Goal: Information Seeking & Learning: Learn about a topic

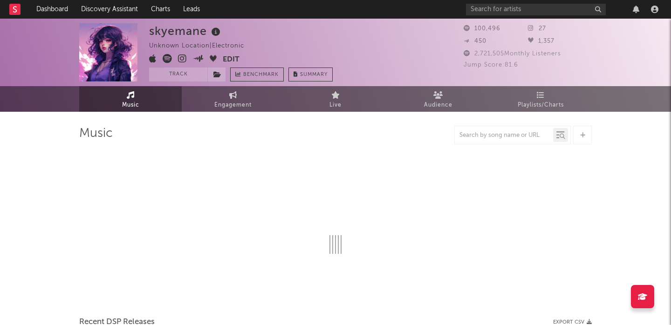
select select "6m"
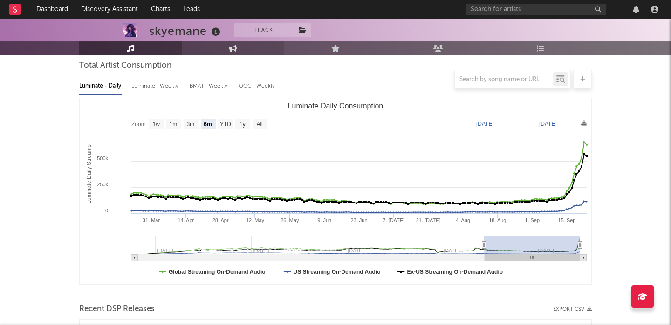
scroll to position [300, 0]
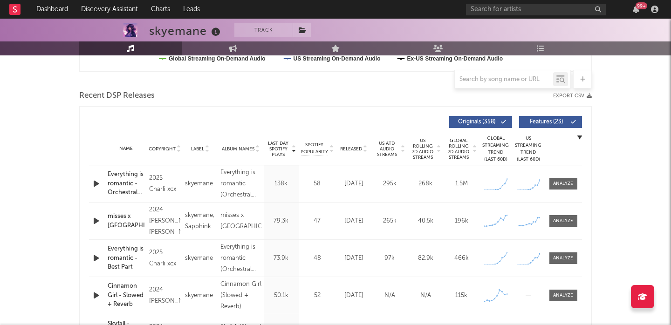
click at [424, 144] on span "US Rolling 7D Audio Streams" at bounding box center [423, 149] width 26 height 22
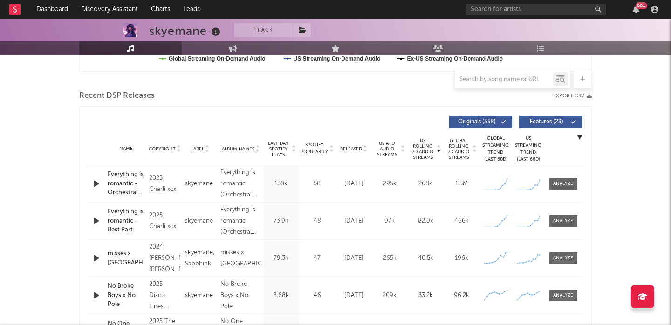
click at [274, 144] on span "Last Day Spotify Plays" at bounding box center [278, 149] width 25 height 17
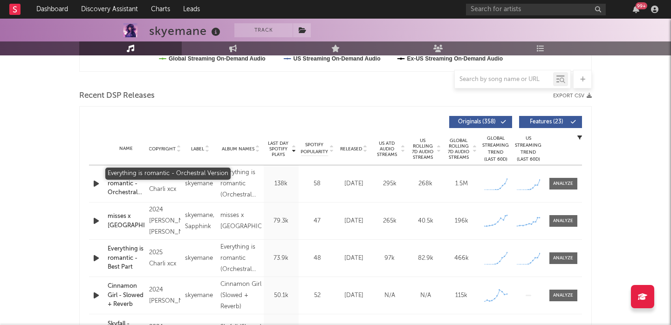
click at [127, 183] on div "Everything is romantic - Orchestral Version" at bounding box center [126, 183] width 37 height 27
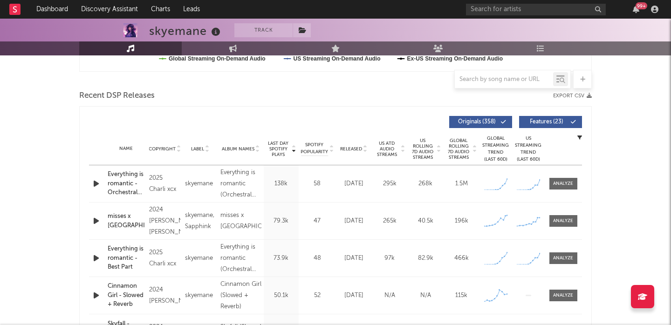
scroll to position [0, 0]
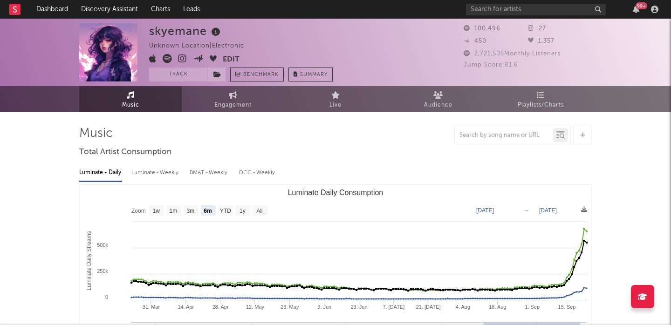
click at [170, 58] on icon at bounding box center [167, 58] width 9 height 9
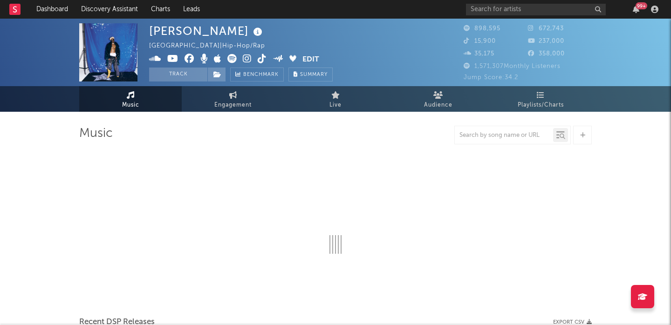
select select "6m"
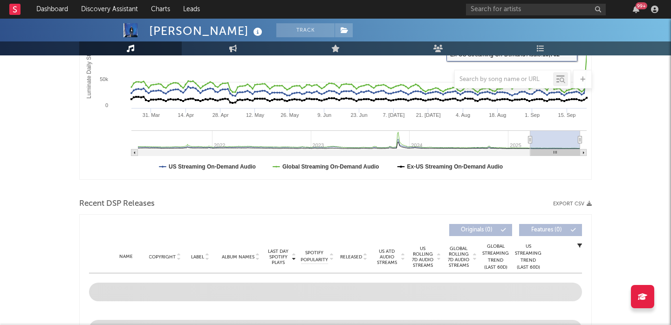
scroll to position [257, 0]
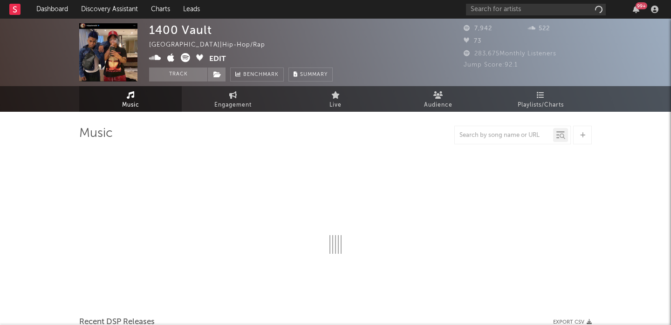
select select "6m"
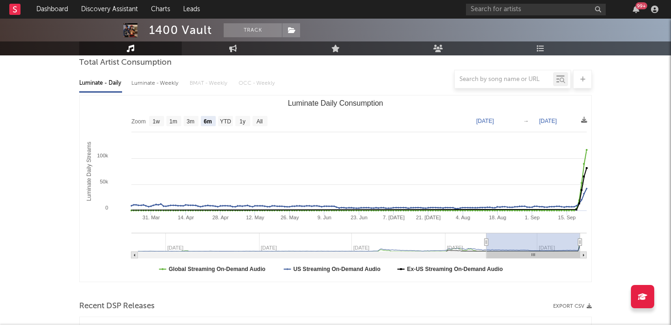
scroll to position [296, 0]
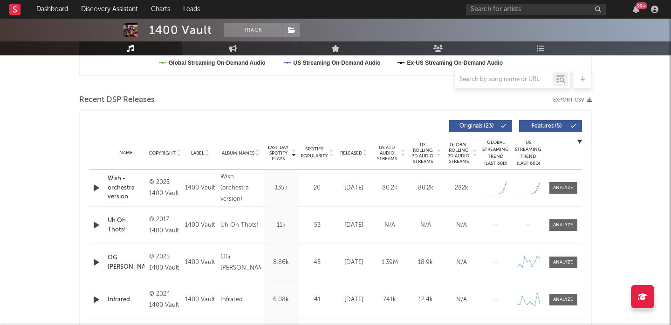
click at [95, 188] on icon "button" at bounding box center [96, 188] width 10 height 12
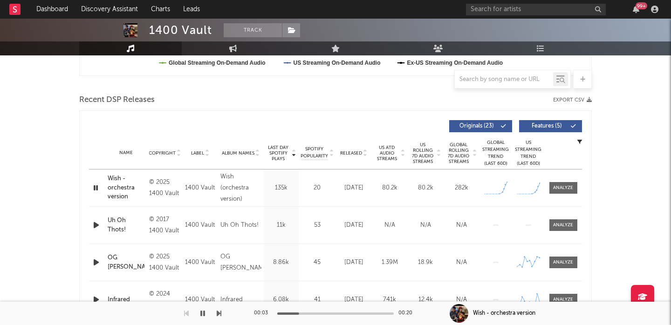
click at [418, 148] on span "US Rolling 7D Audio Streams" at bounding box center [423, 153] width 26 height 22
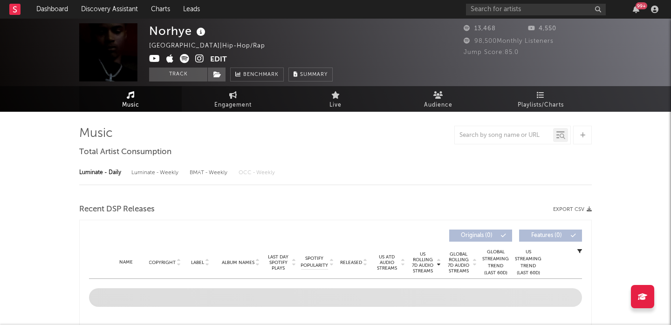
select select "6m"
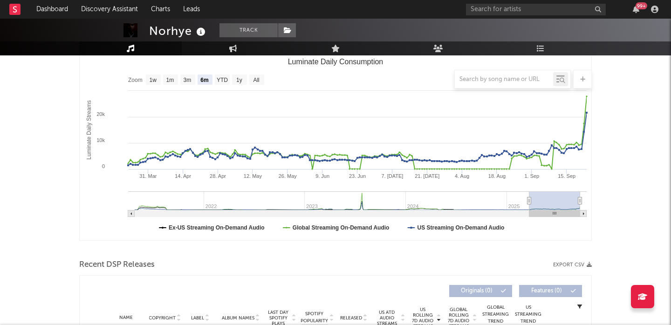
scroll to position [295, 0]
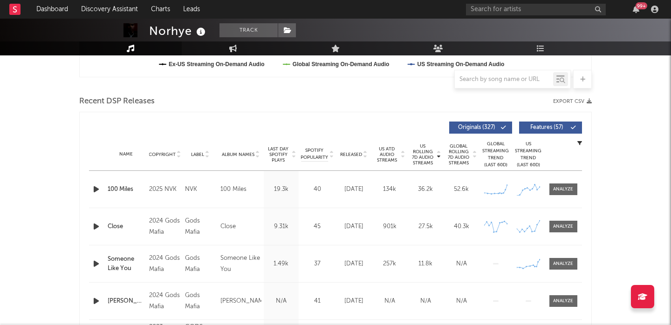
click at [93, 188] on icon "button" at bounding box center [96, 190] width 10 height 12
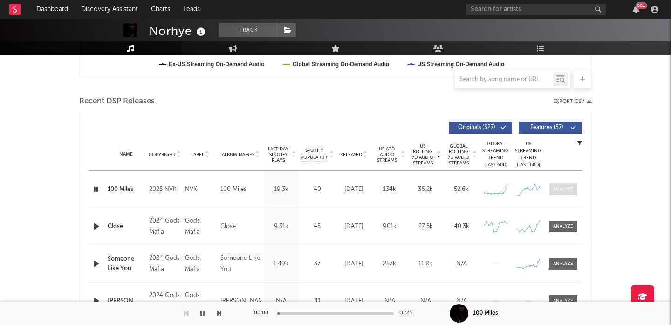
click at [563, 193] on span at bounding box center [563, 190] width 28 height 12
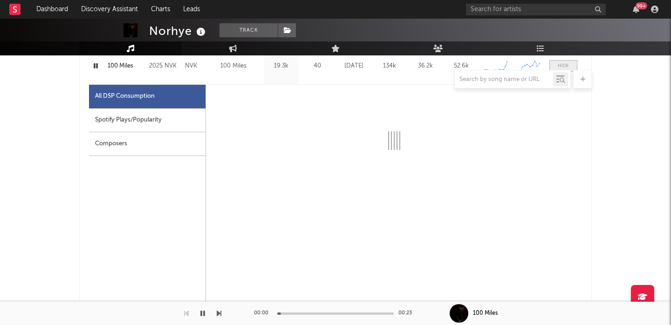
select select "1w"
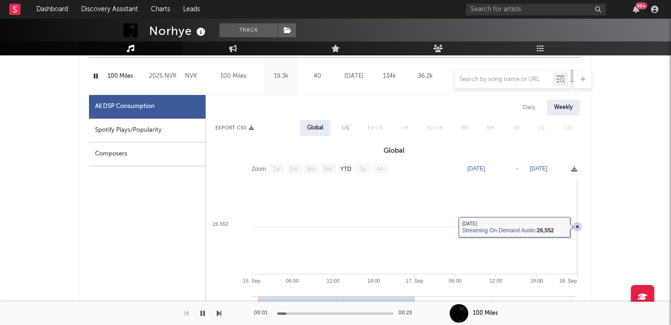
scroll to position [396, 0]
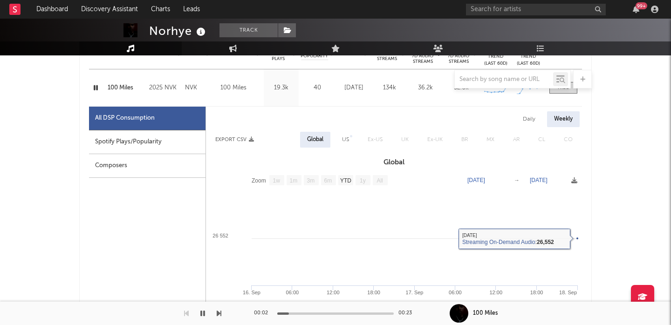
click at [531, 124] on div "Daily" at bounding box center [529, 119] width 27 height 16
select select "1w"
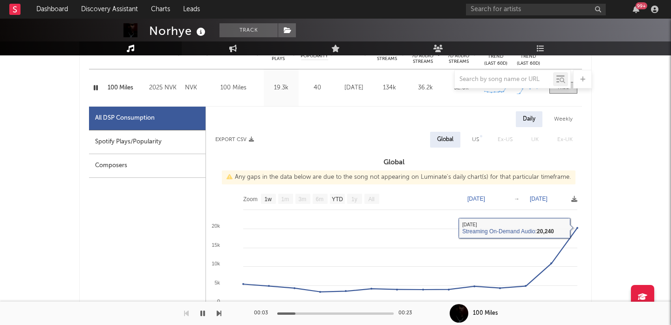
click at [473, 136] on div "US" at bounding box center [475, 139] width 7 height 11
select select "1w"
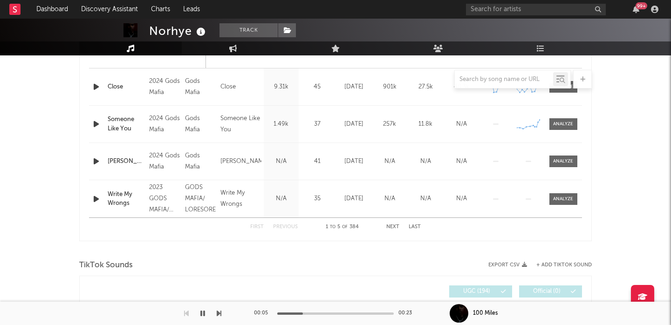
scroll to position [1030, 0]
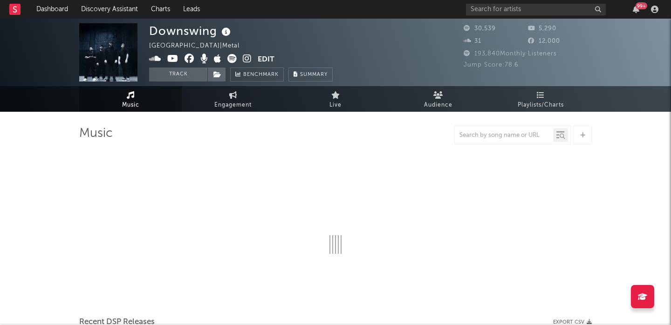
select select "6m"
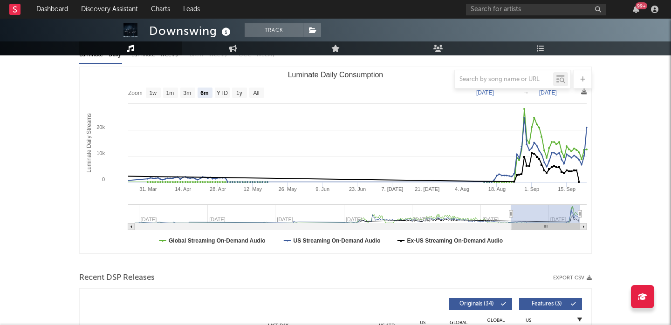
scroll to position [346, 0]
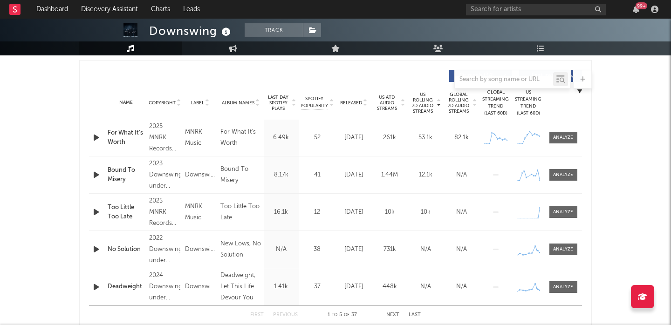
click at [356, 98] on div "Name Copyright Label Album Names Composer Names 7 Day Spotify Plays Last Day Sp…" at bounding box center [335, 103] width 493 height 33
click at [354, 103] on span "Released" at bounding box center [351, 103] width 22 height 6
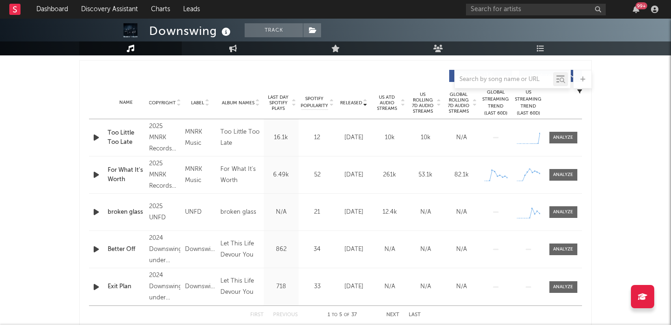
click at [96, 138] on icon "button" at bounding box center [96, 138] width 10 height 12
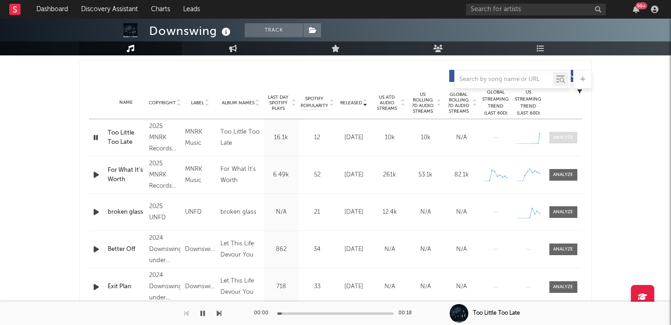
click at [564, 137] on div at bounding box center [563, 137] width 20 height 7
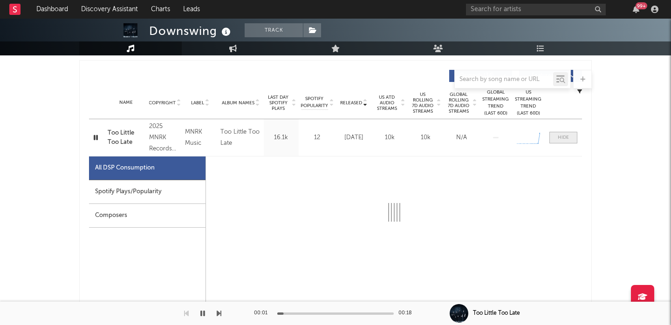
select select "1w"
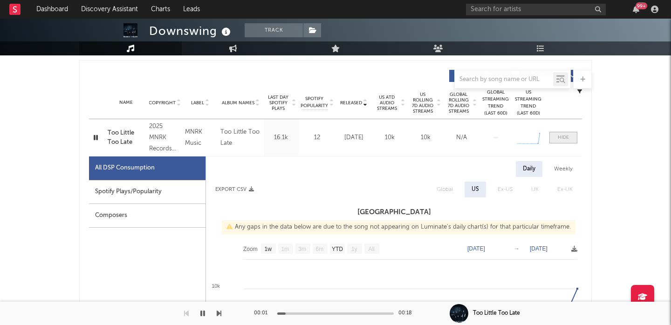
scroll to position [424, 0]
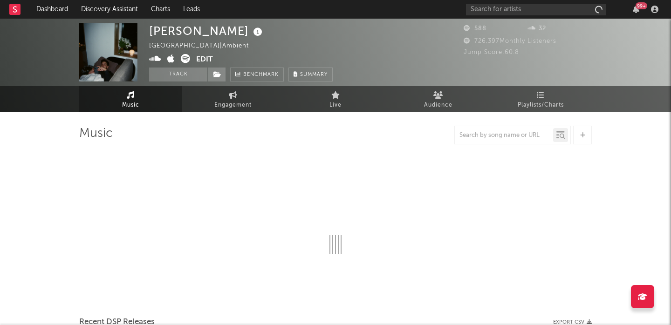
select select "6m"
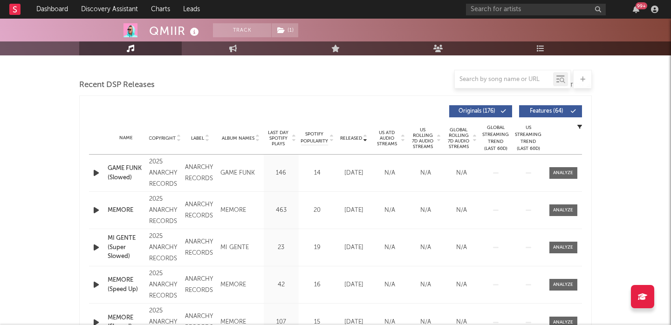
scroll to position [158, 0]
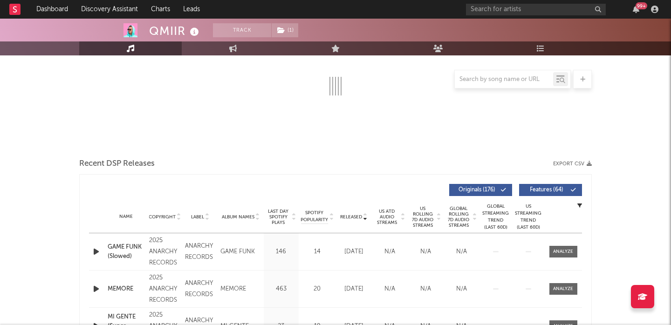
click at [418, 214] on span "US Rolling 7D Audio Streams" at bounding box center [423, 217] width 26 height 22
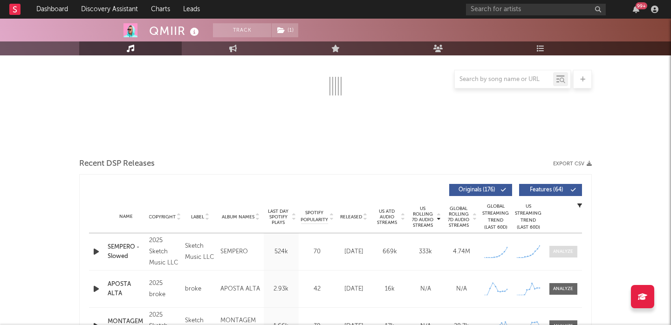
click at [560, 254] on div at bounding box center [563, 251] width 20 height 7
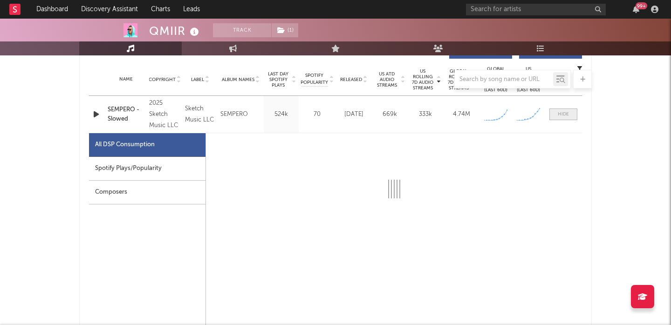
select select "1w"
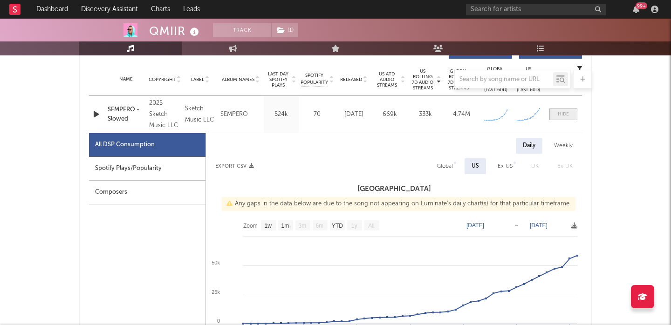
scroll to position [319, 0]
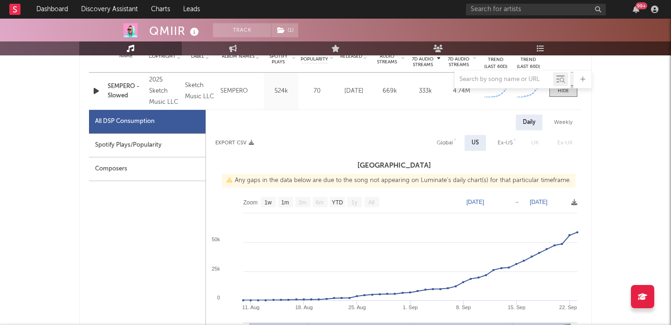
click at [95, 90] on icon "button" at bounding box center [96, 91] width 10 height 12
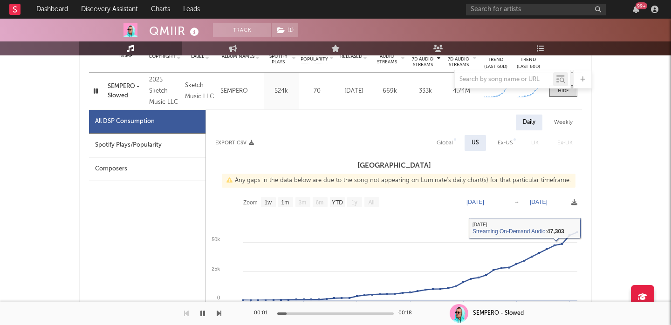
click at [452, 142] on div "Global" at bounding box center [445, 142] width 16 height 11
select select "1w"
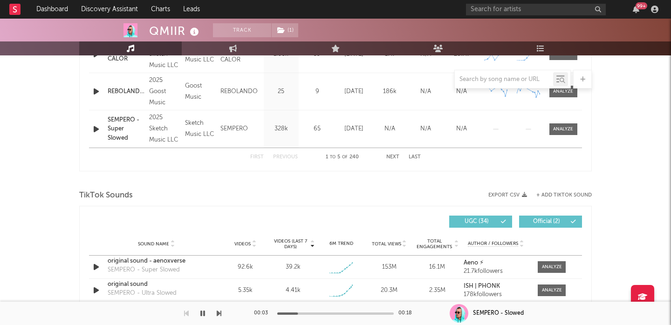
scroll to position [1035, 0]
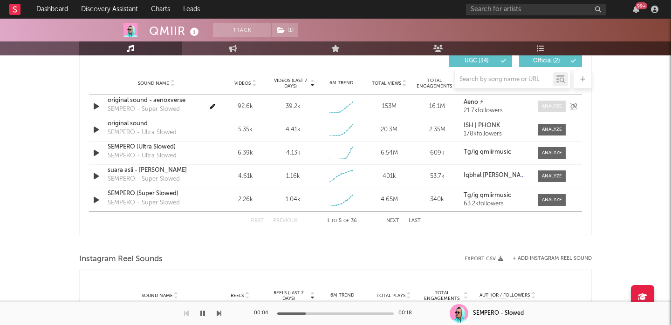
click at [550, 106] on div at bounding box center [552, 106] width 20 height 7
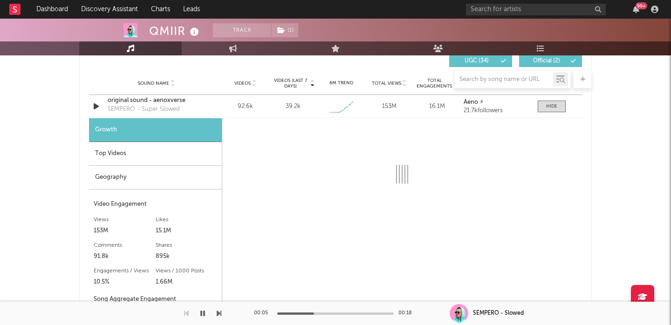
select select "1w"
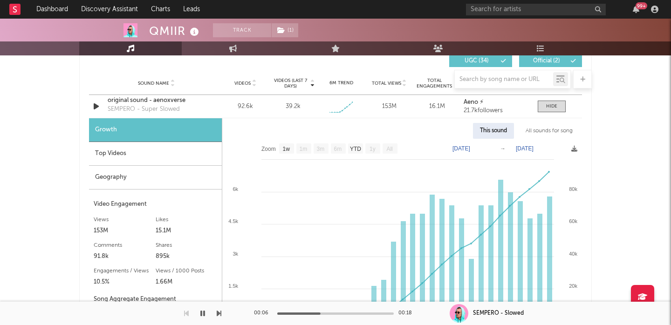
click at [544, 127] on div "All sounds for song" at bounding box center [549, 131] width 61 height 16
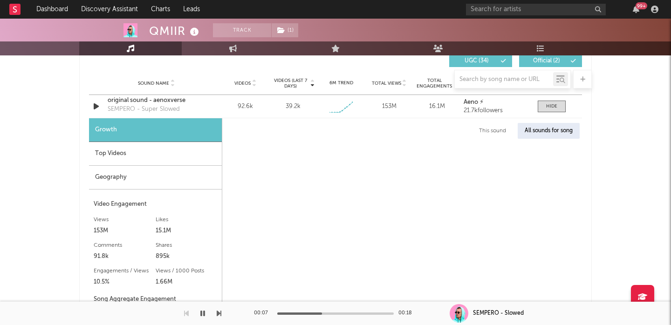
select select "1w"
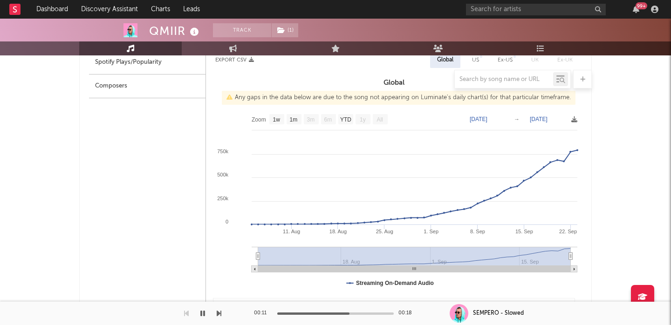
scroll to position [342, 0]
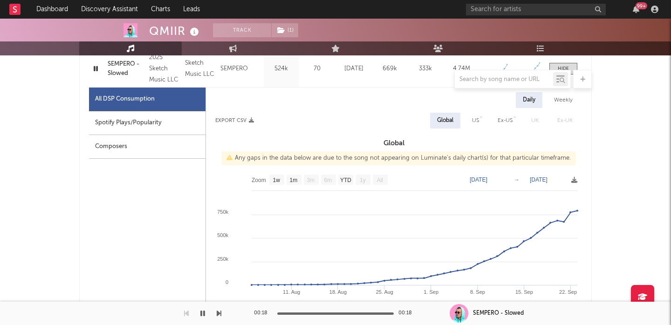
click at [477, 120] on div "US" at bounding box center [475, 120] width 7 height 11
select select "1w"
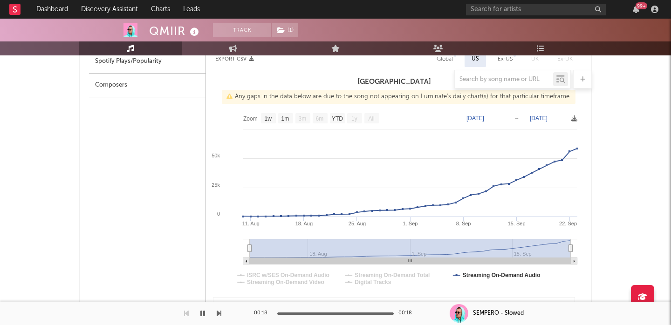
scroll to position [625, 0]
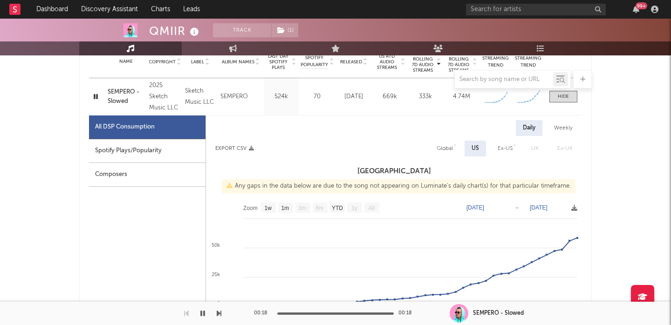
click at [446, 154] on div "Global" at bounding box center [445, 149] width 30 height 16
select select "1w"
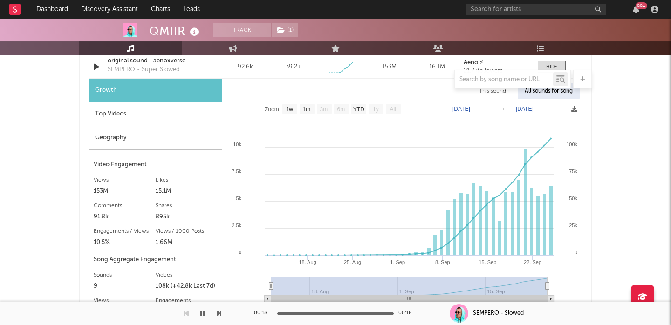
scroll to position [1076, 0]
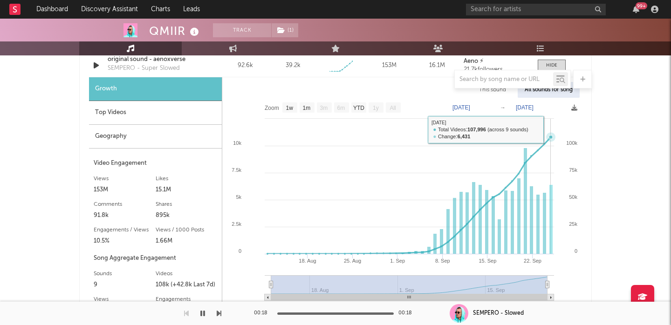
click at [550, 132] on rect at bounding box center [402, 203] width 360 height 210
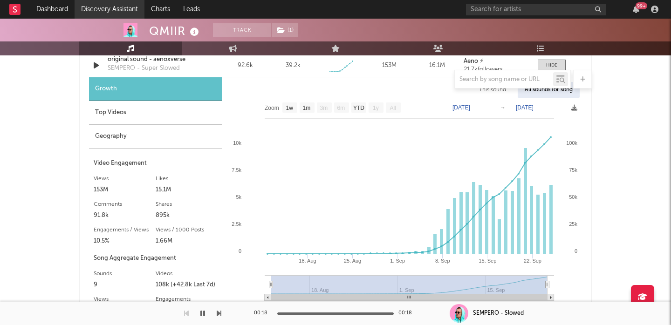
click at [110, 9] on link "Discovery Assistant" at bounding box center [110, 9] width 70 height 19
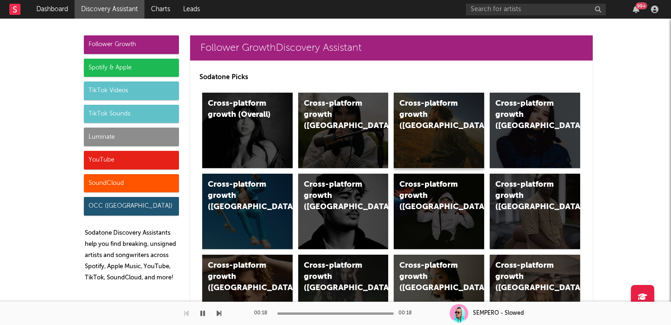
click at [464, 156] on div "Cross-platform growth (US)" at bounding box center [439, 130] width 90 height 75
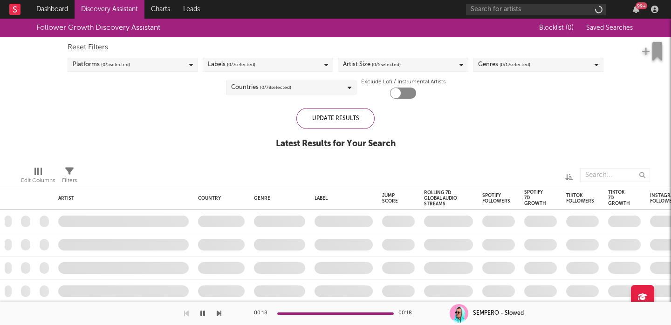
checkbox input "true"
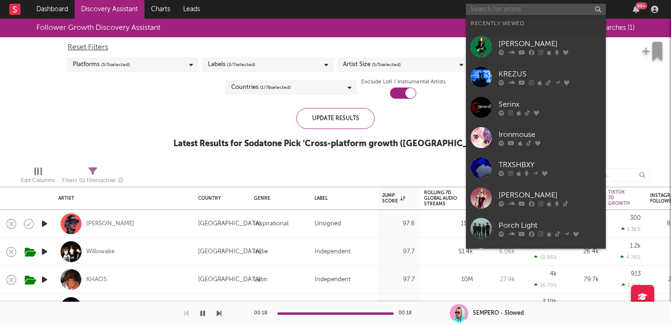
click at [521, 14] on input "text" at bounding box center [536, 10] width 140 height 12
paste input "El Grande Toto"
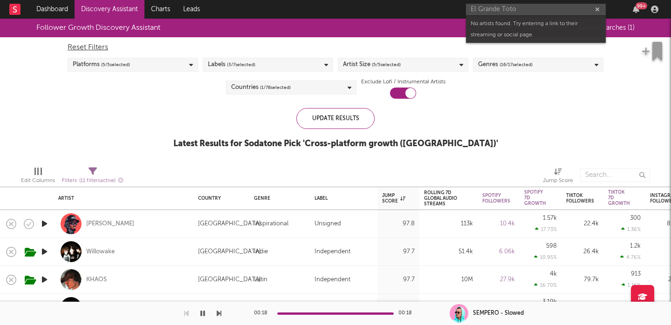
click at [509, 3] on div "El Grande Toto 99 +" at bounding box center [564, 9] width 196 height 19
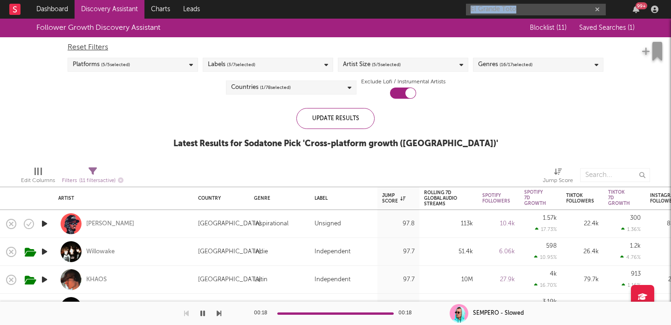
click at [509, 3] on div "El Grande Toto 99 +" at bounding box center [564, 9] width 196 height 19
click at [509, 9] on input "El Grande Toto" at bounding box center [536, 10] width 140 height 12
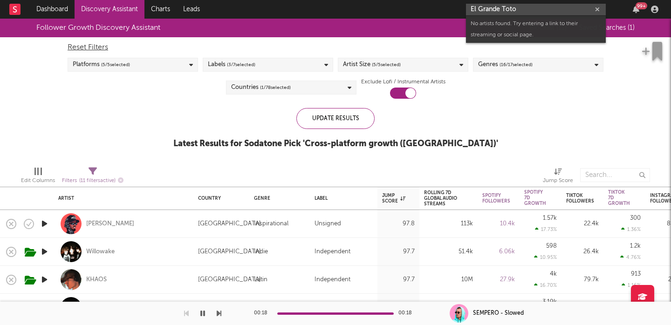
click at [509, 9] on input "El Grande Toto" at bounding box center [536, 10] width 140 height 12
paste input "https://open.spotify.com/artist/4BFLElxtBEdsdwGA1kHTsx?si=HEI59nkdQnuPVLZRg83NWg"
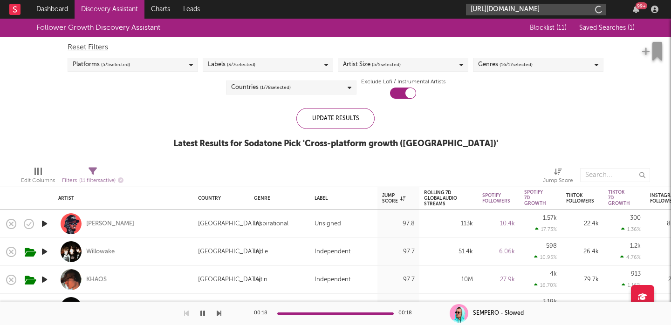
scroll to position [0, 154]
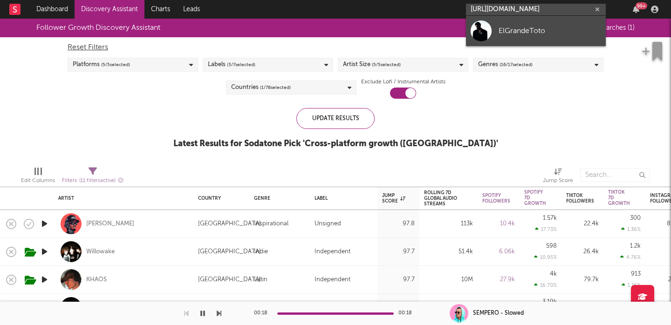
type input "https://open.spotify.com/artist/4BFLElxtBEdsdwGA1kHTsx?si=HEI59nkdQnuPVLZRg83NWg"
click at [534, 32] on div "ElGrandeToto" at bounding box center [550, 30] width 103 height 11
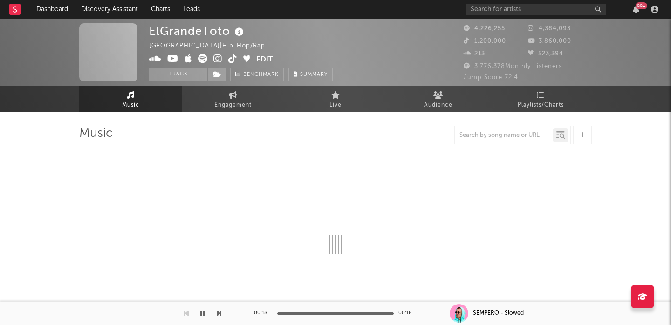
select select "6m"
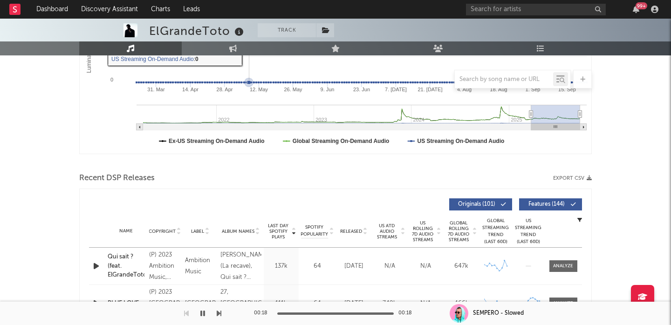
scroll to position [258, 0]
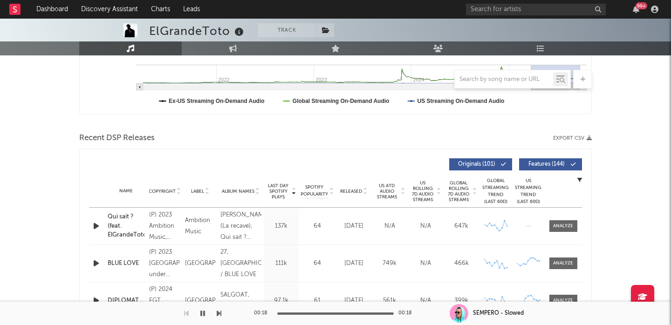
click at [544, 165] on span "Features ( 144 )" at bounding box center [546, 165] width 43 height 6
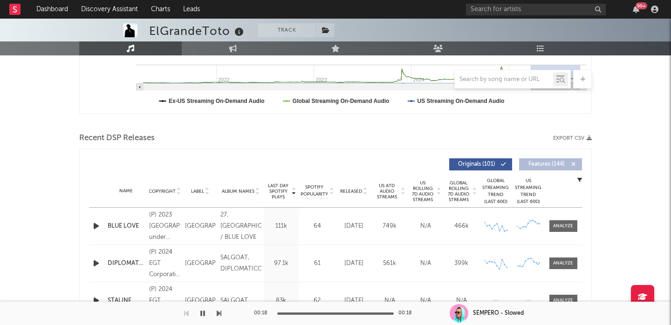
click at [350, 190] on span "Released" at bounding box center [351, 192] width 22 height 6
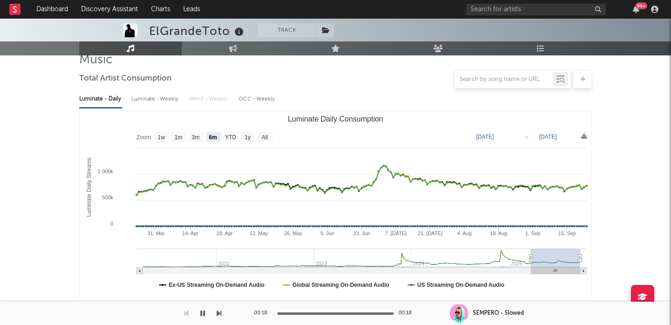
scroll to position [0, 0]
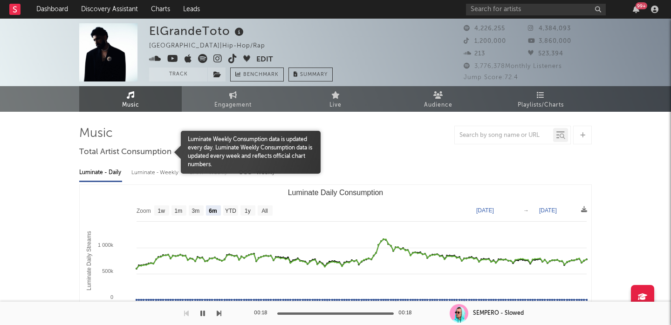
click at [158, 173] on div "Luminate - Weekly" at bounding box center [155, 173] width 49 height 16
select select "6m"
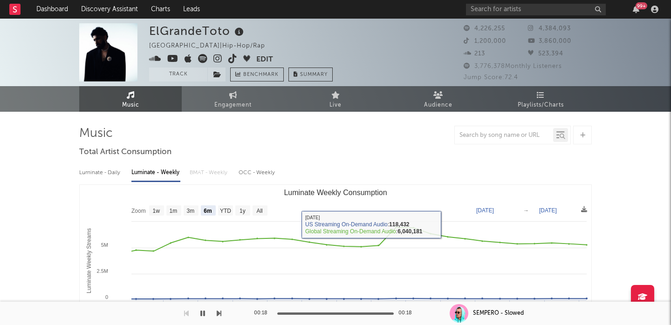
click at [90, 169] on div "Luminate - Daily" at bounding box center [100, 173] width 43 height 16
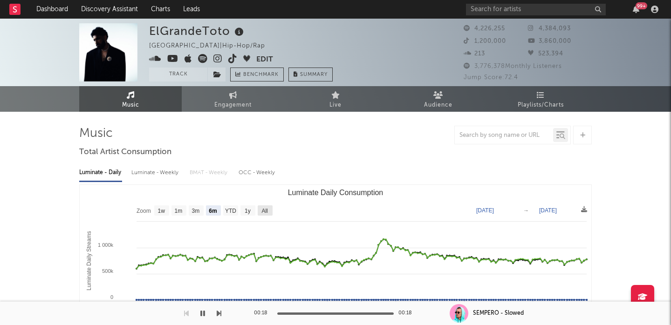
click at [263, 209] on text "All" at bounding box center [264, 211] width 6 height 7
select select "All"
type input "2021-03-31"
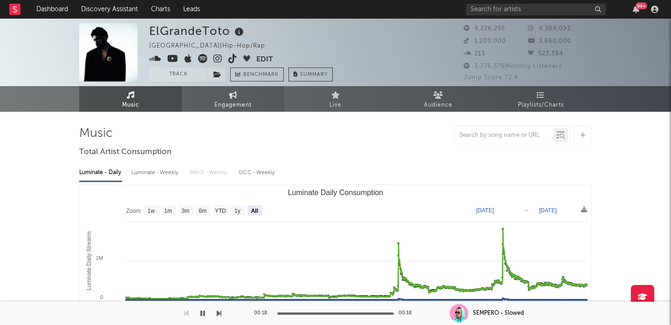
click at [218, 92] on link "Engagement" at bounding box center [233, 99] width 103 height 26
select select "1w"
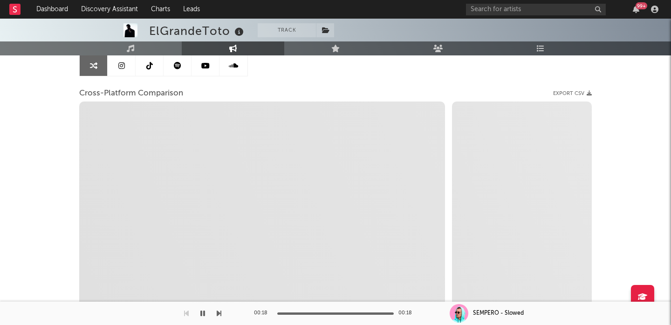
scroll to position [95, 0]
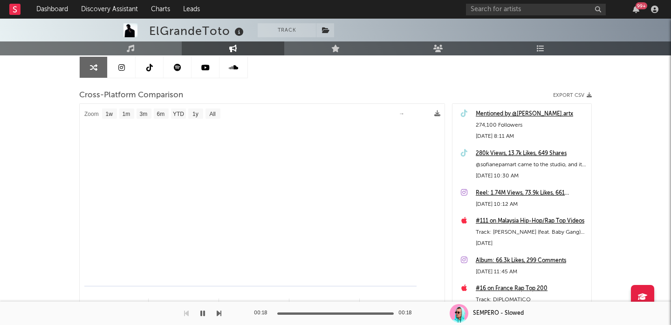
select select "1m"
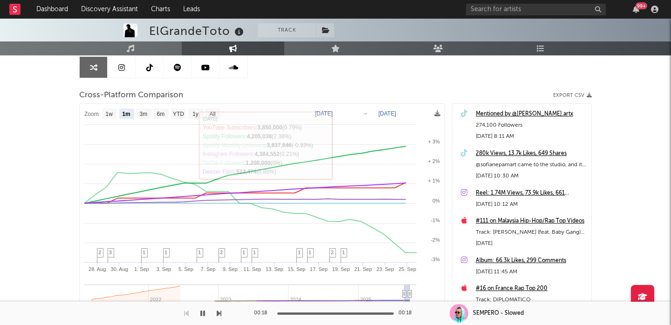
click at [110, 65] on link at bounding box center [122, 67] width 28 height 21
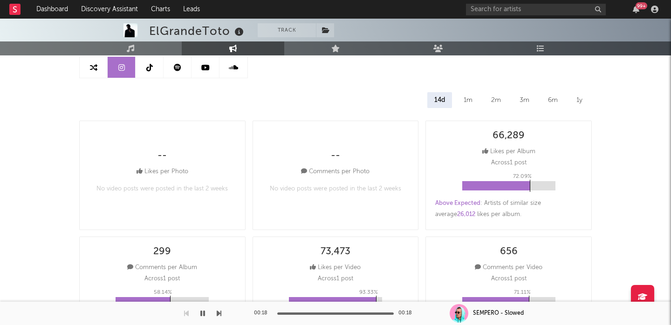
click at [155, 71] on link at bounding box center [150, 67] width 28 height 21
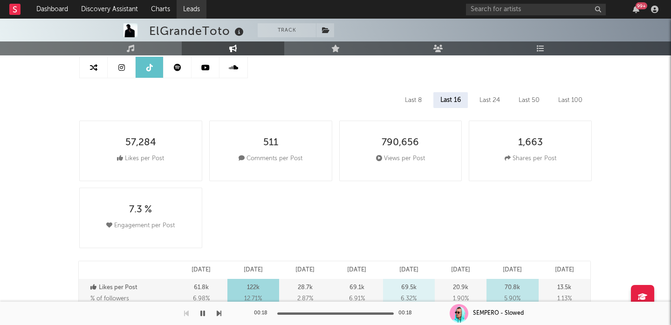
select select "6m"
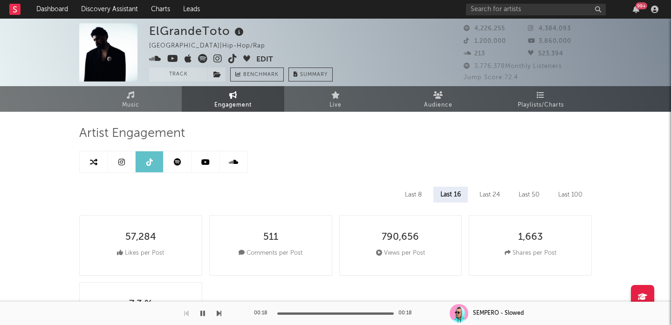
click at [87, 165] on link at bounding box center [94, 161] width 28 height 21
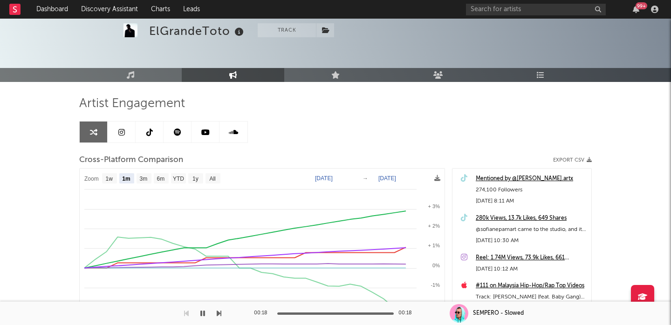
scroll to position [31, 0]
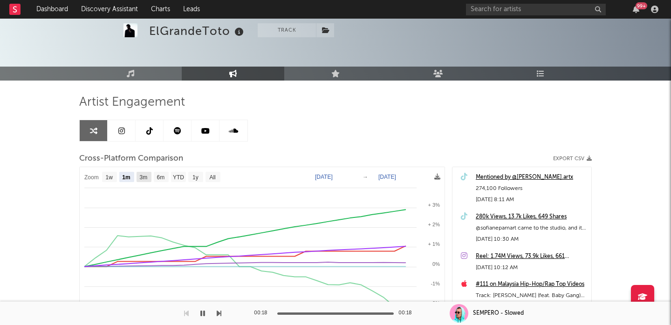
click at [145, 178] on text "3m" at bounding box center [144, 177] width 8 height 7
select select "3m"
type input "2025-06-25"
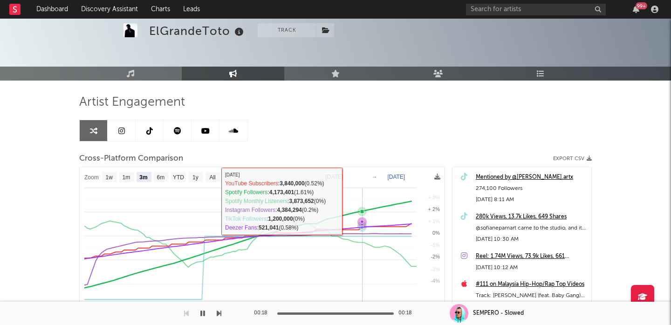
select select "3m"
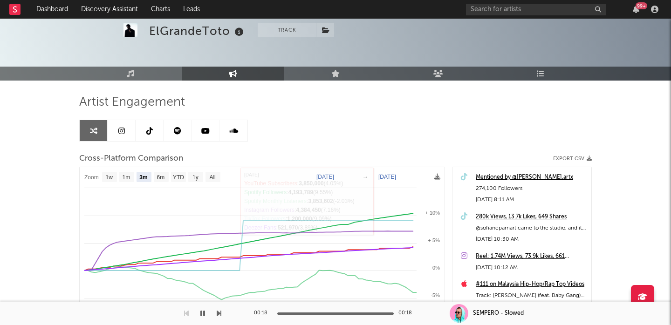
scroll to position [0, 0]
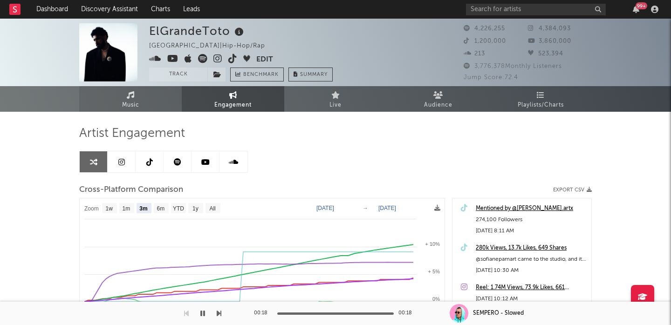
click at [139, 100] on span "Music" at bounding box center [130, 105] width 17 height 11
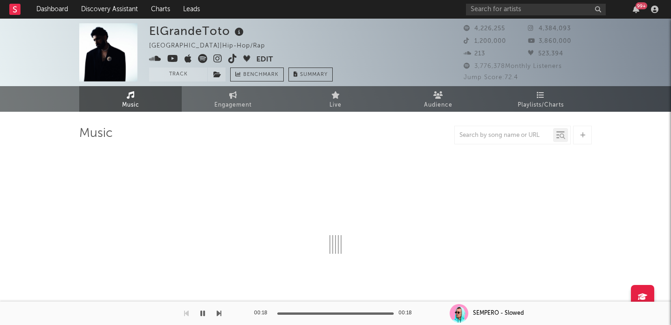
select select "6m"
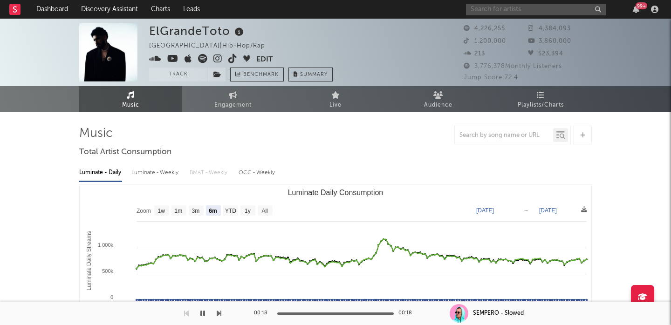
click at [479, 9] on input "text" at bounding box center [536, 10] width 140 height 12
paste input "iamalanna_iman"
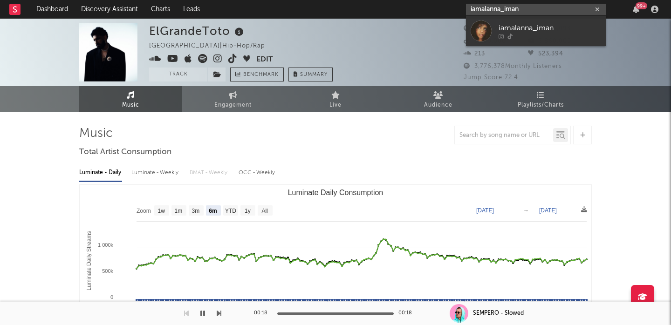
type input "iamalanna_iman"
click at [565, 29] on div "iamalanna_iman" at bounding box center [550, 27] width 103 height 11
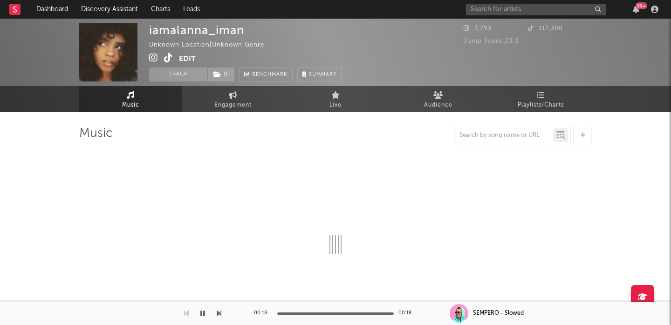
select select "1w"
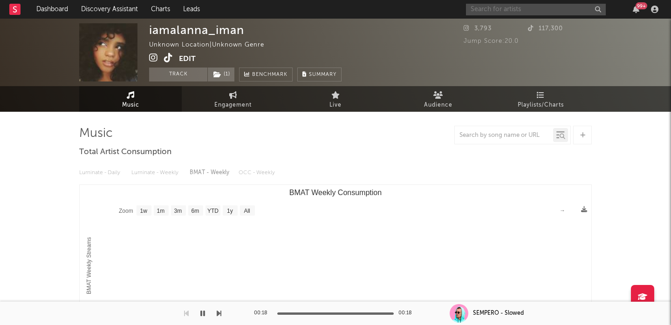
click at [500, 11] on input "text" at bounding box center [536, 10] width 140 height 12
paste input "Venna"
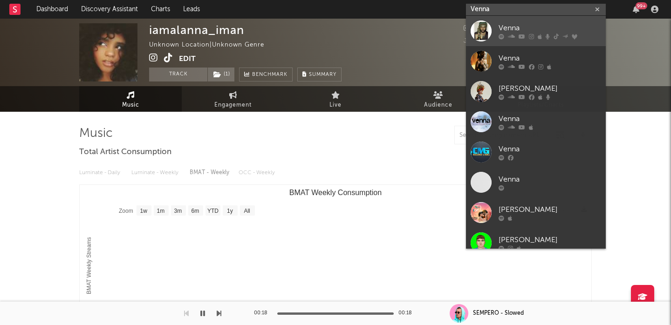
type input "Venna"
click at [553, 21] on link "Venna" at bounding box center [536, 31] width 140 height 30
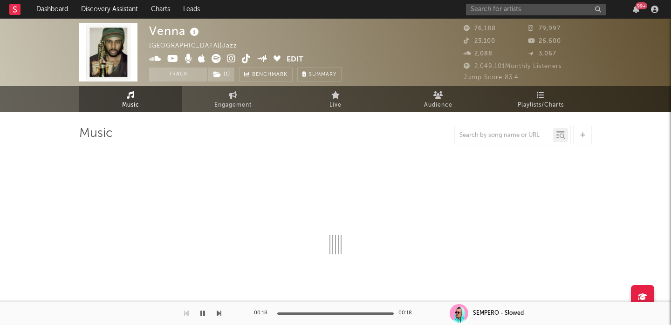
select select "6m"
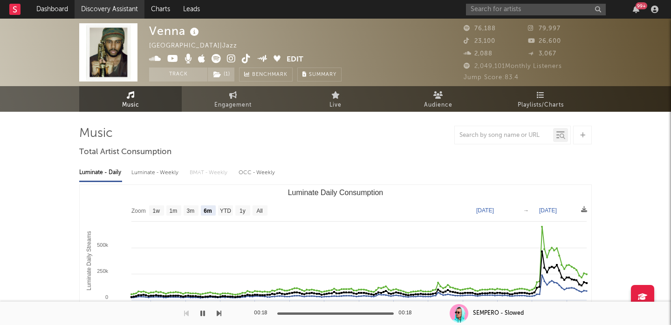
click at [124, 7] on link "Discovery Assistant" at bounding box center [110, 9] width 70 height 19
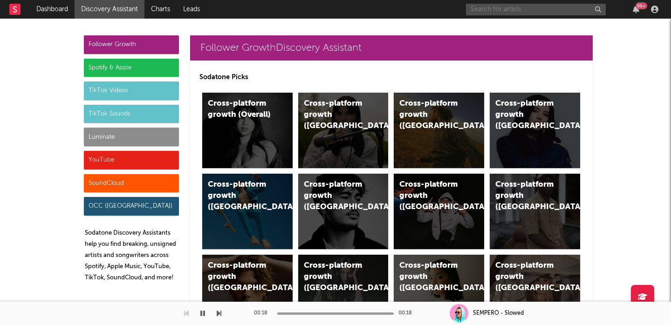
click at [503, 10] on input "text" at bounding box center [536, 10] width 140 height 12
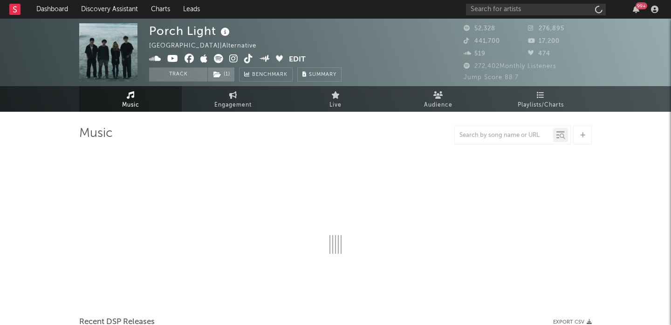
select select "6m"
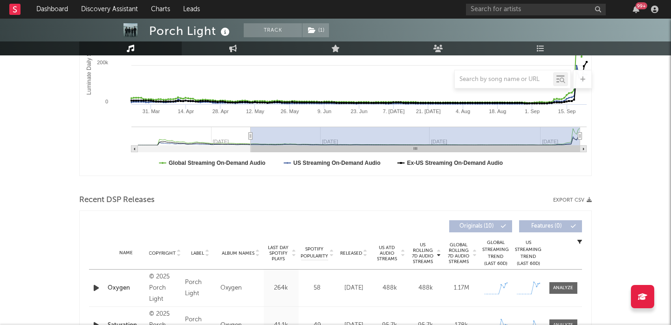
scroll to position [311, 0]
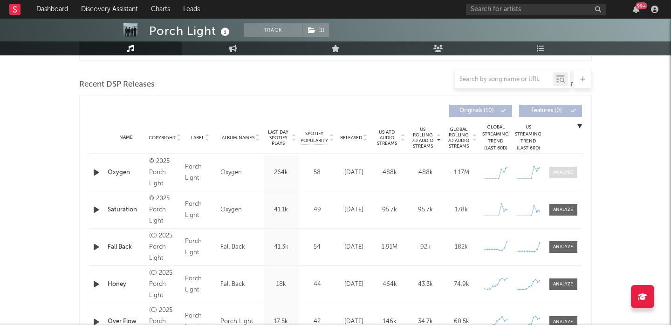
click at [566, 178] on span at bounding box center [563, 173] width 28 height 12
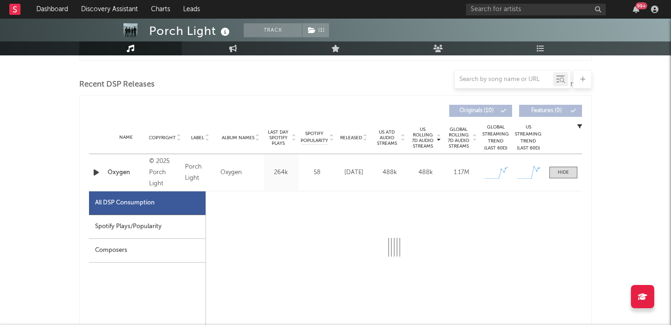
select select "1w"
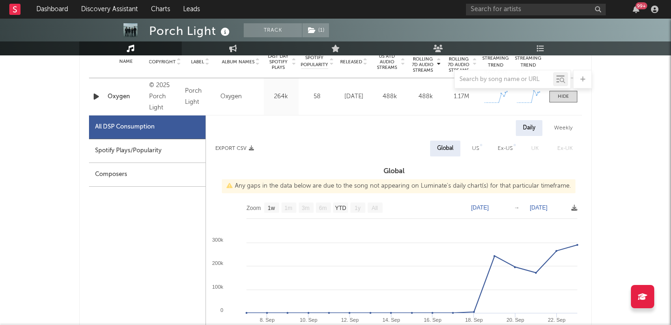
scroll to position [390, 0]
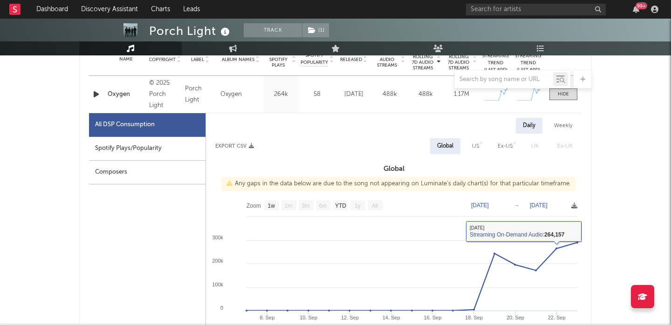
click at [474, 150] on div "US" at bounding box center [475, 146] width 7 height 11
select select "1w"
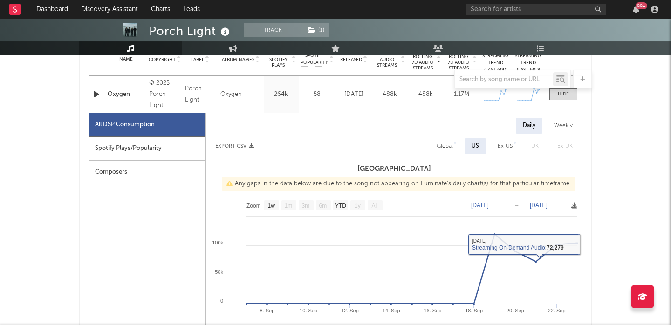
click at [129, 144] on div "Spotify Plays/Popularity" at bounding box center [147, 149] width 117 height 24
select select "1w"
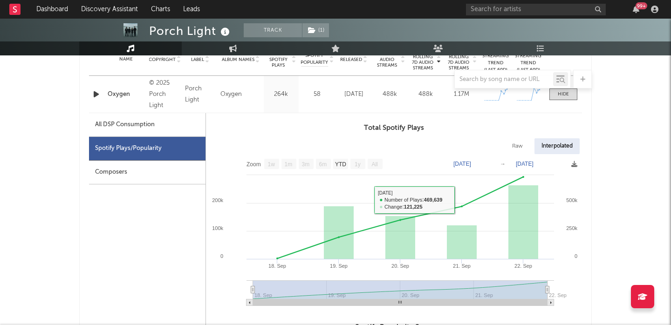
click at [507, 148] on div "Raw" at bounding box center [517, 146] width 25 height 16
select select "1w"
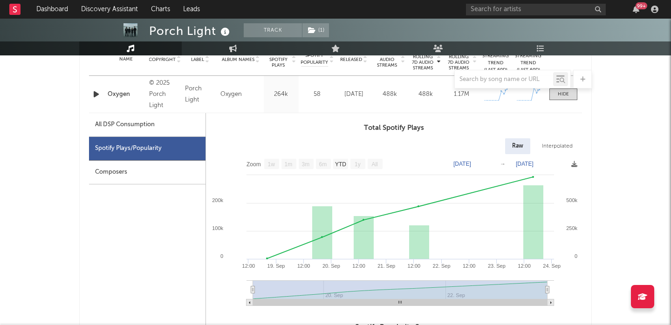
click at [115, 130] on div "All DSP Consumption" at bounding box center [125, 124] width 60 height 11
select select "1w"
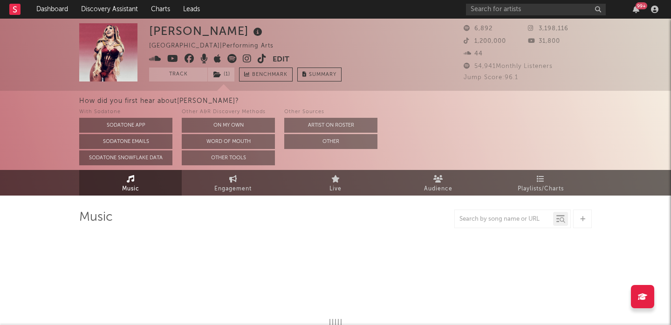
select select "1w"
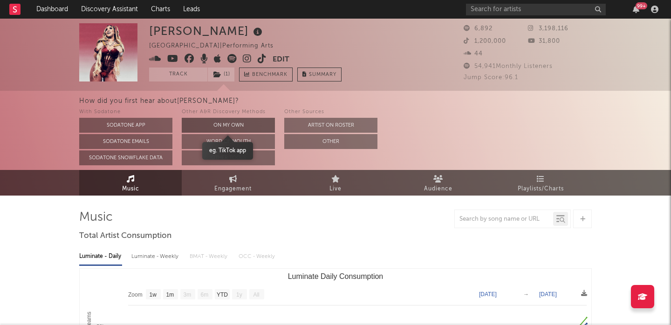
click at [241, 125] on button "On My Own" at bounding box center [228, 125] width 93 height 15
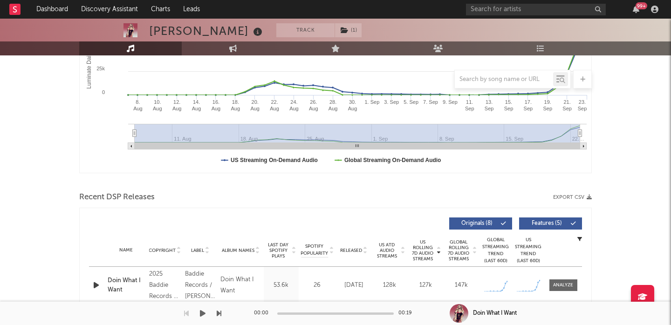
scroll to position [329, 0]
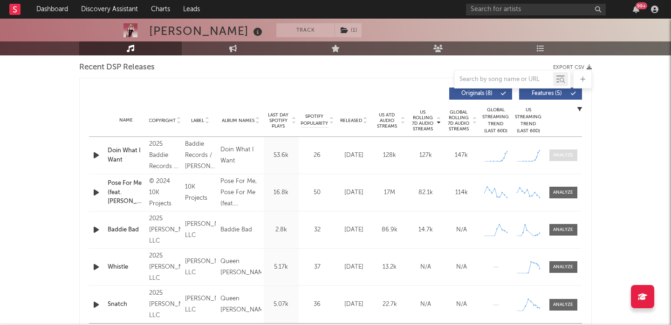
click at [569, 156] on div at bounding box center [563, 155] width 20 height 7
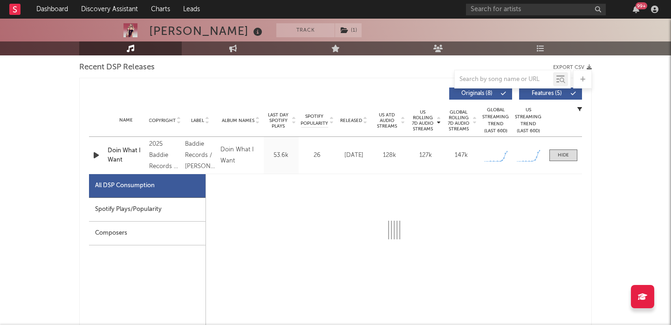
select select "1w"
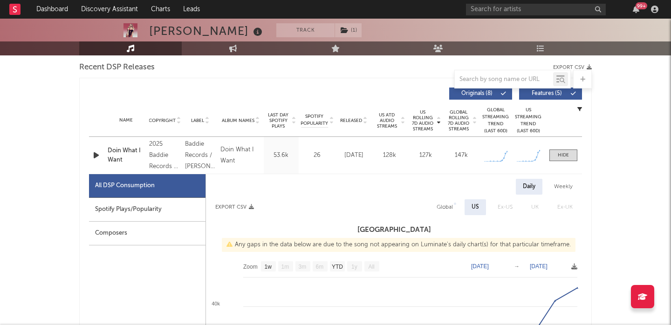
click at [91, 151] on icon "button" at bounding box center [96, 156] width 10 height 12
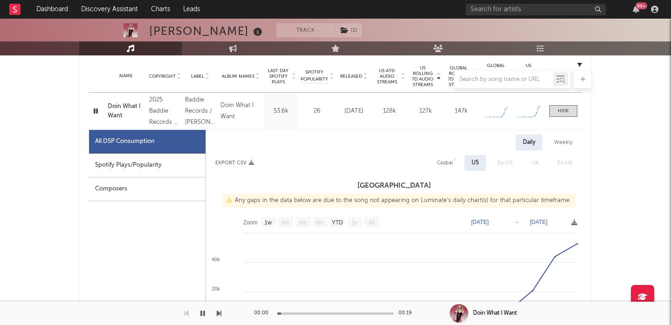
scroll to position [379, 0]
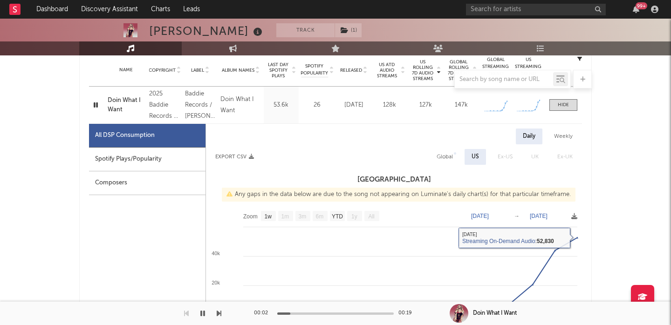
click at [442, 150] on div "Global" at bounding box center [445, 157] width 30 height 16
select select "1w"
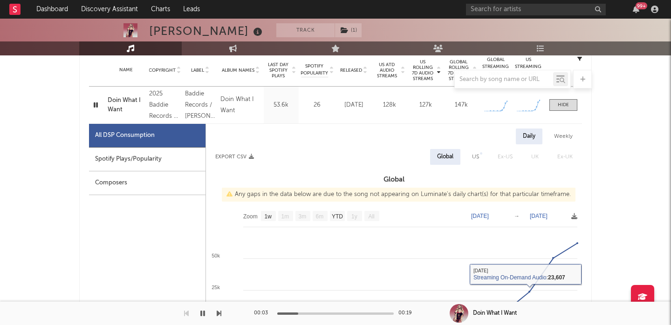
click at [117, 163] on div "Spotify Plays/Popularity" at bounding box center [147, 160] width 117 height 24
select select "1w"
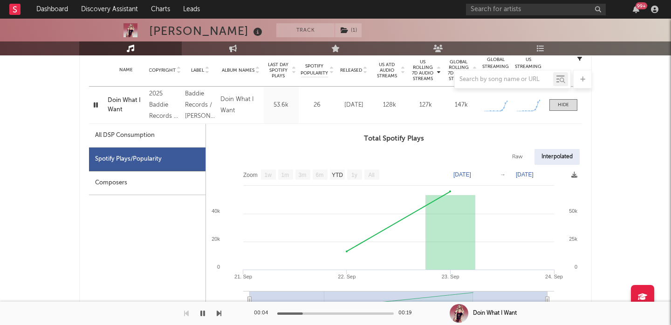
click at [526, 162] on div "Raw" at bounding box center [517, 157] width 25 height 16
select select "1w"
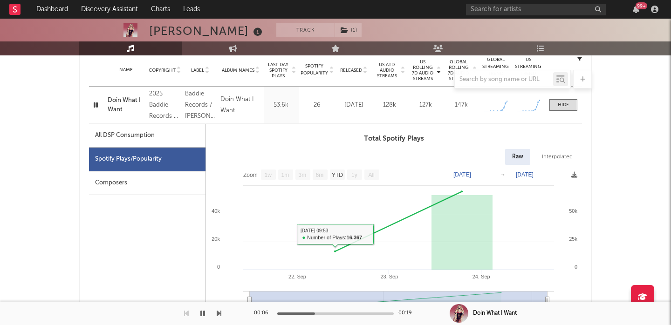
click at [130, 131] on div "All DSP Consumption" at bounding box center [125, 135] width 60 height 11
select select "1w"
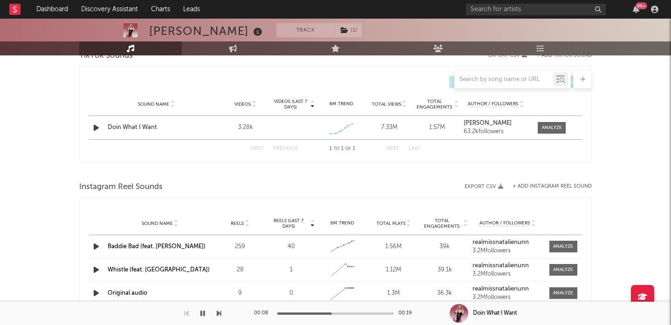
scroll to position [1104, 0]
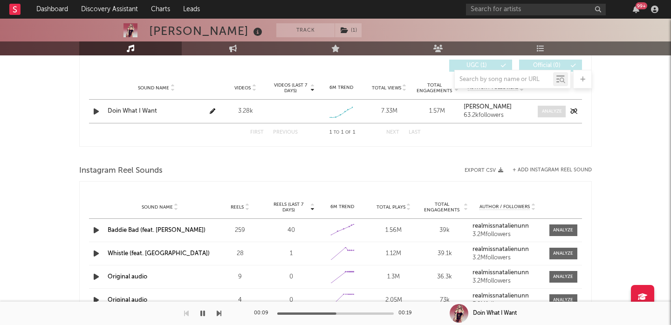
click at [551, 110] on div at bounding box center [552, 111] width 20 height 7
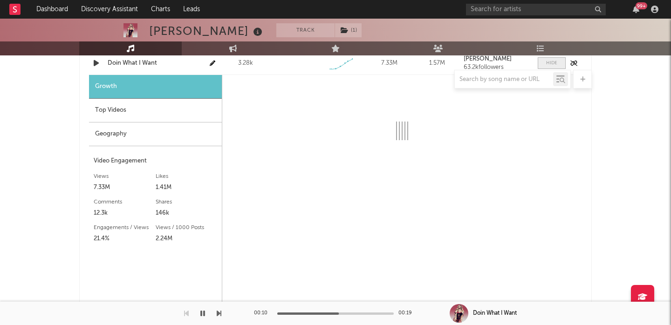
scroll to position [1155, 0]
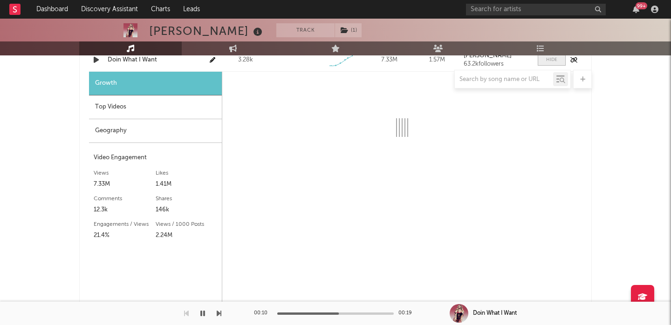
select select "1w"
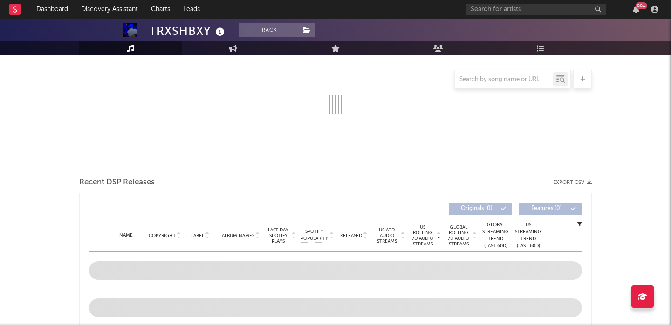
select select "6m"
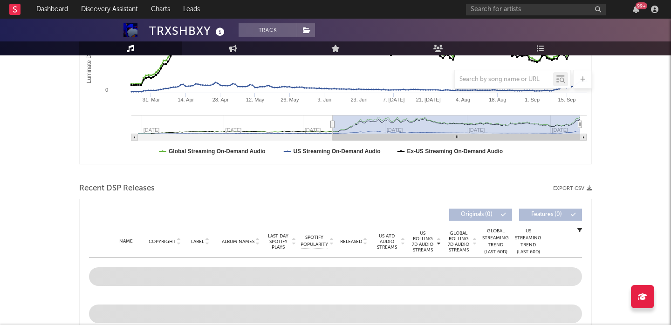
scroll to position [296, 0]
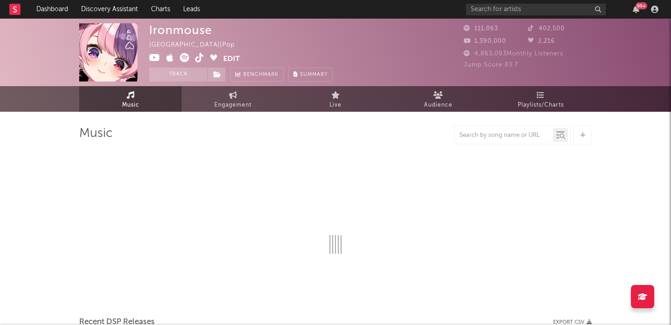
select select "6m"
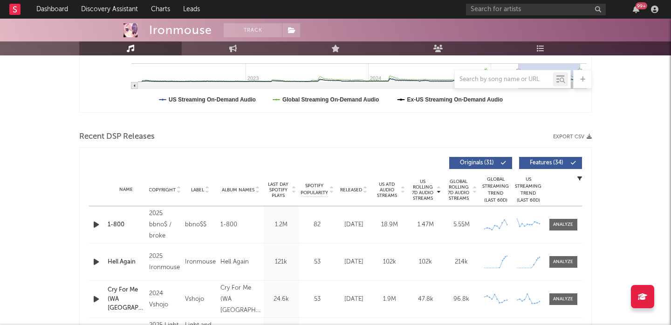
scroll to position [269, 0]
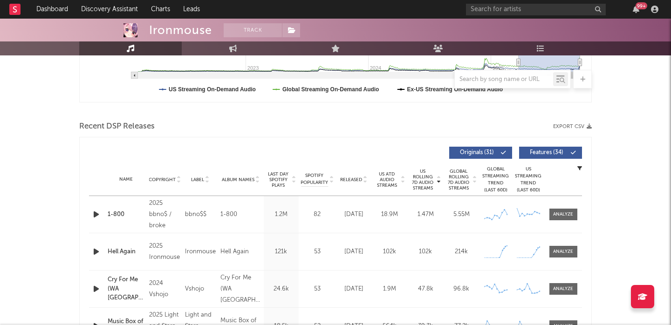
click at [357, 180] on span "Released" at bounding box center [351, 180] width 22 height 6
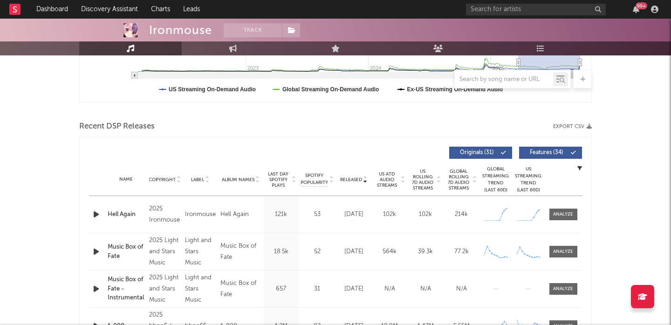
click at [569, 151] on button "Features ( 34 )" at bounding box center [550, 153] width 63 height 12
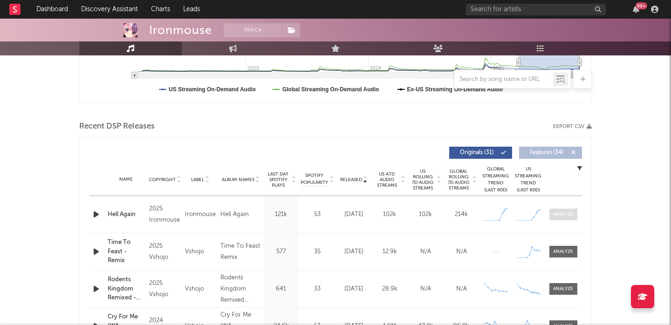
click at [567, 214] on div at bounding box center [563, 214] width 20 height 7
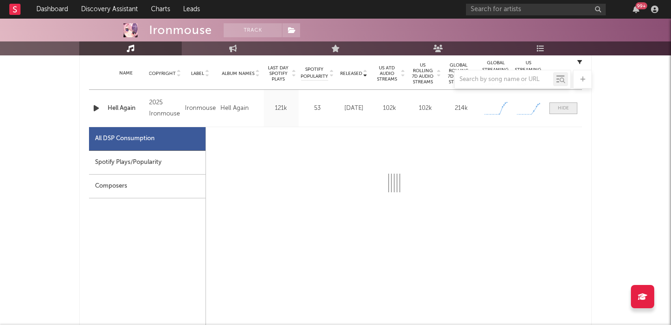
select select "1w"
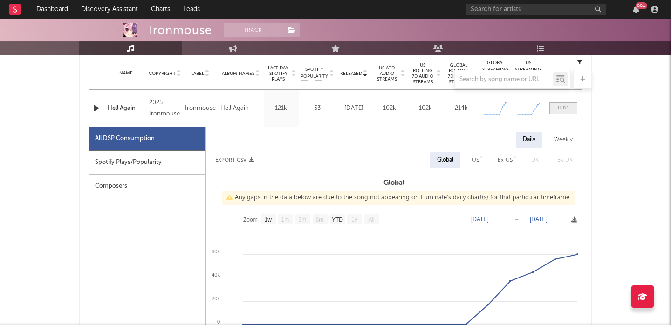
scroll to position [398, 0]
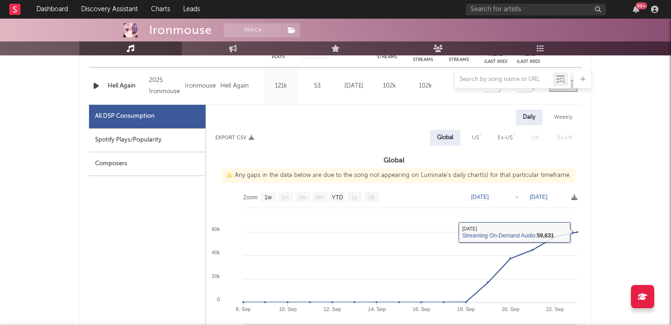
click at [473, 137] on div "US" at bounding box center [475, 137] width 7 height 11
select select "1w"
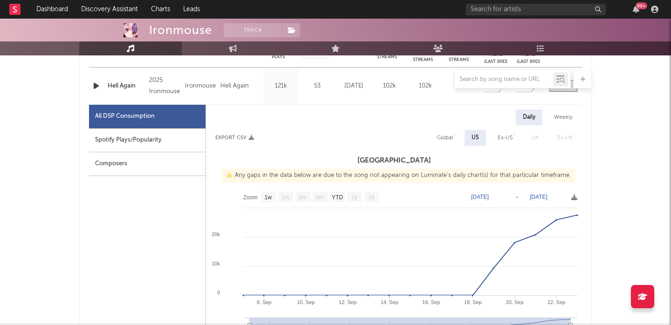
click at [152, 133] on div "Spotify Plays/Popularity" at bounding box center [147, 141] width 117 height 24
select select "1w"
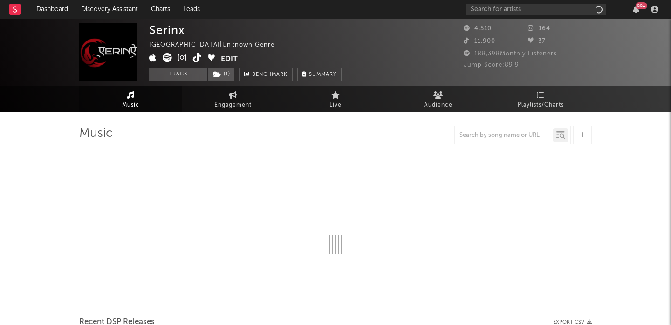
select select "1w"
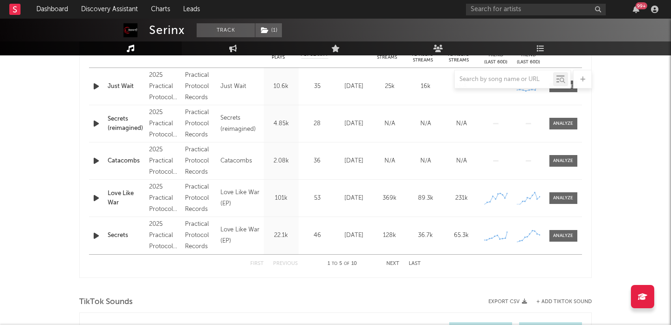
scroll to position [335, 0]
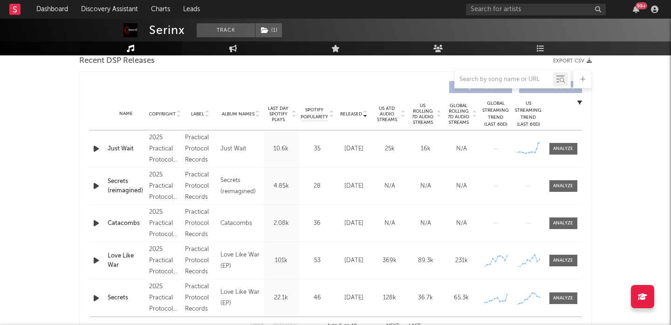
click at [425, 119] on span "US Rolling 7D Audio Streams" at bounding box center [423, 114] width 26 height 22
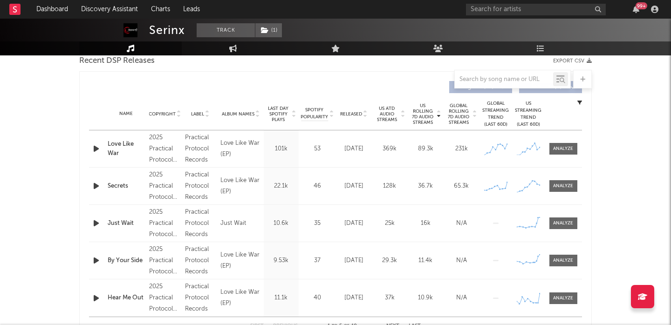
click at [96, 149] on icon "button" at bounding box center [96, 149] width 10 height 12
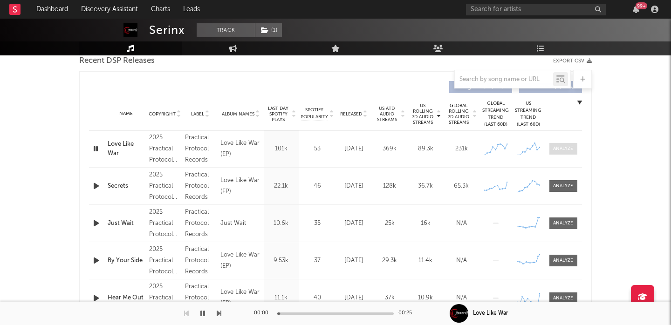
click at [570, 149] on div at bounding box center [563, 148] width 20 height 7
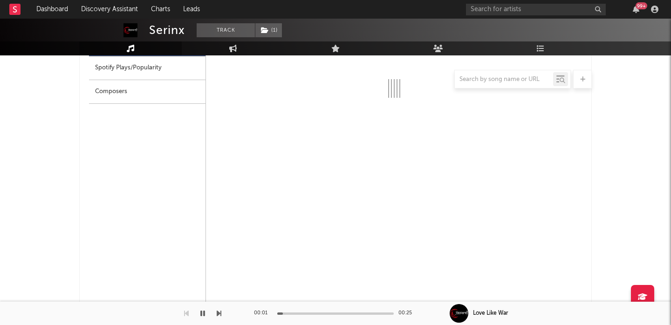
select select "1w"
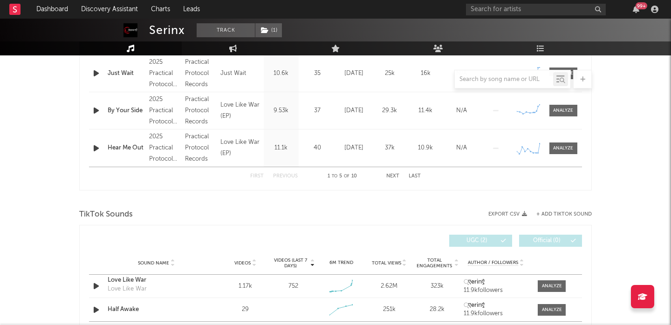
scroll to position [993, 0]
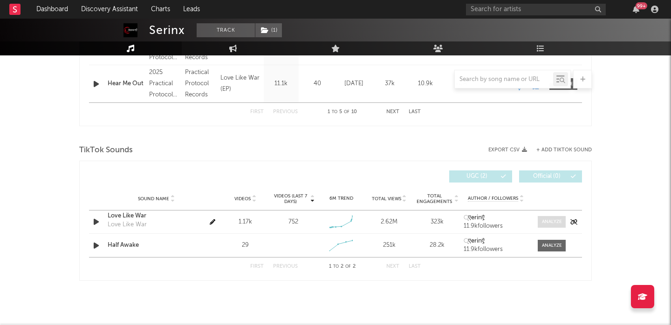
click at [552, 225] on div at bounding box center [552, 222] width 20 height 7
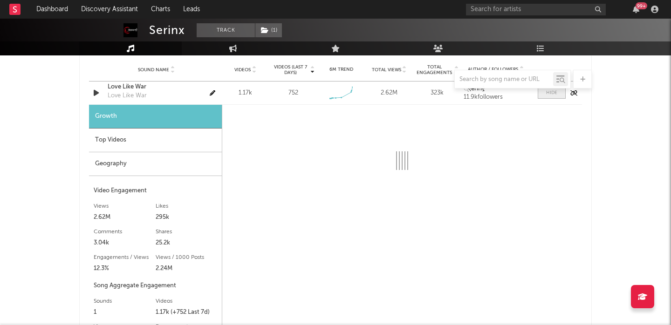
scroll to position [1145, 0]
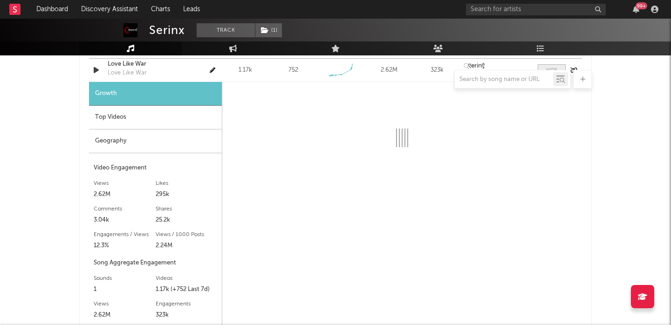
select select "1w"
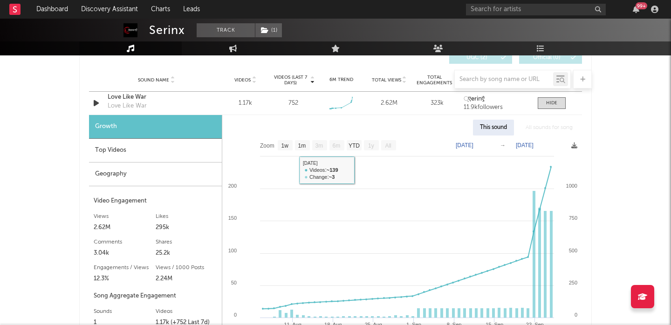
scroll to position [1107, 0]
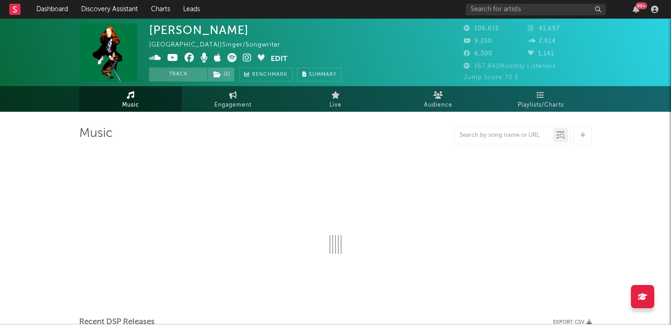
select select "6m"
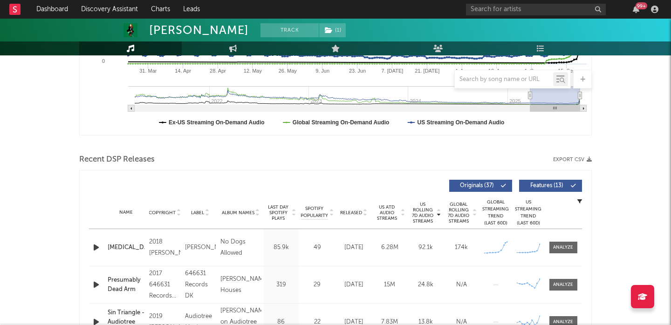
scroll to position [262, 0]
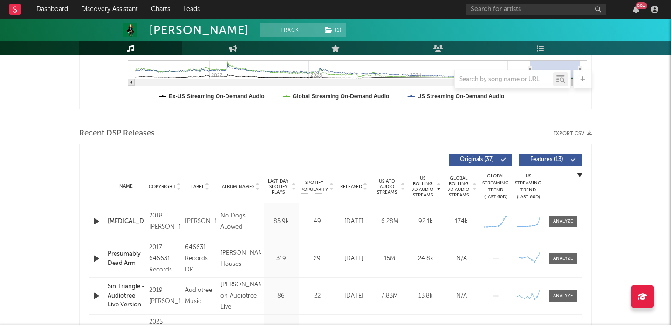
click at [97, 219] on icon "button" at bounding box center [96, 222] width 10 height 12
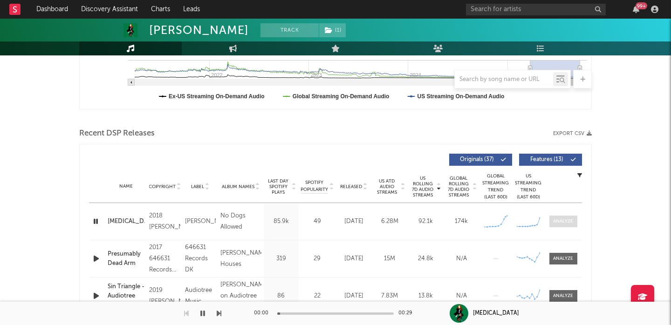
click at [559, 223] on div at bounding box center [563, 221] width 20 height 7
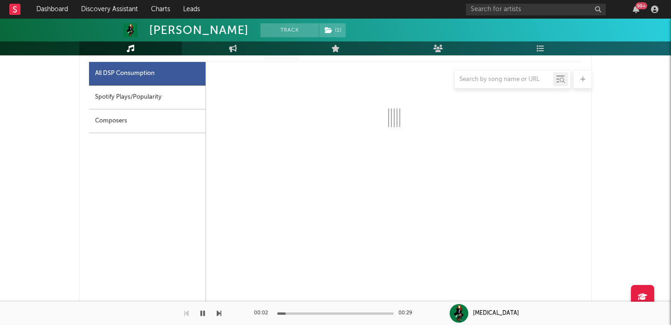
select select "6m"
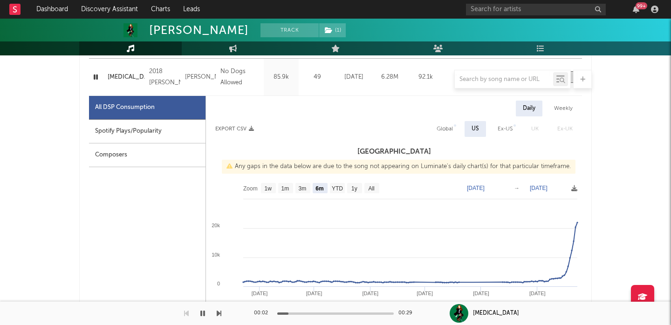
scroll to position [405, 0]
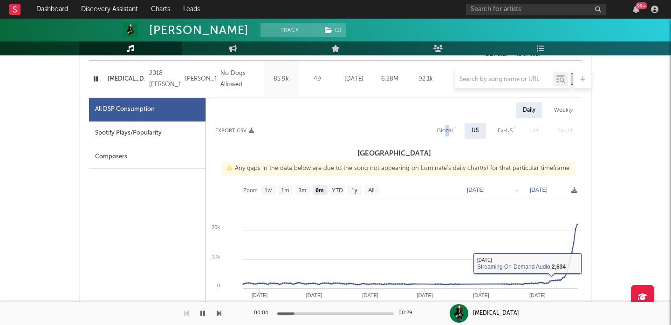
click at [448, 126] on div "Global" at bounding box center [445, 130] width 16 height 11
select select "6m"
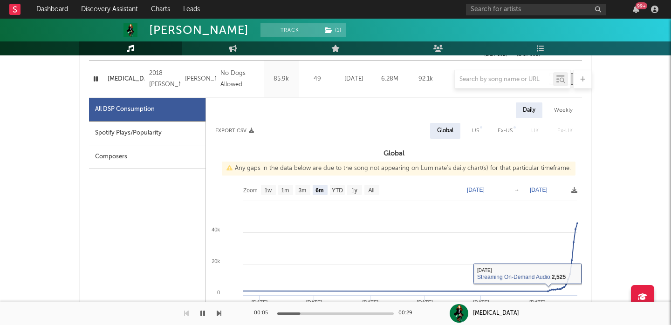
click at [145, 124] on div "Spotify Plays/Popularity" at bounding box center [147, 134] width 117 height 24
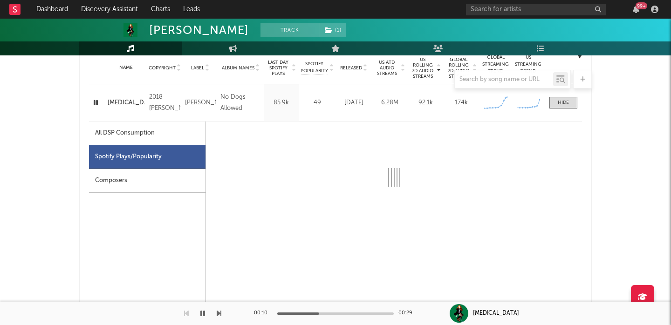
scroll to position [379, 0]
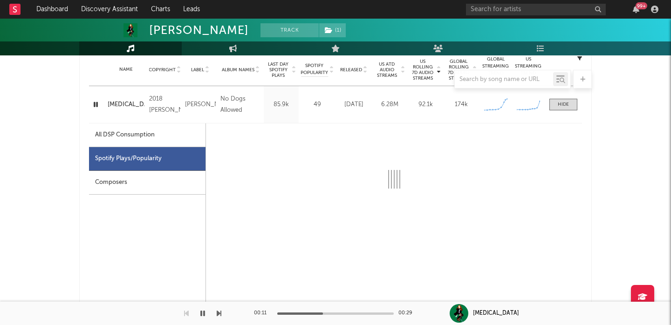
click at [192, 145] on div "All DSP Consumption" at bounding box center [147, 135] width 117 height 24
select select "6m"
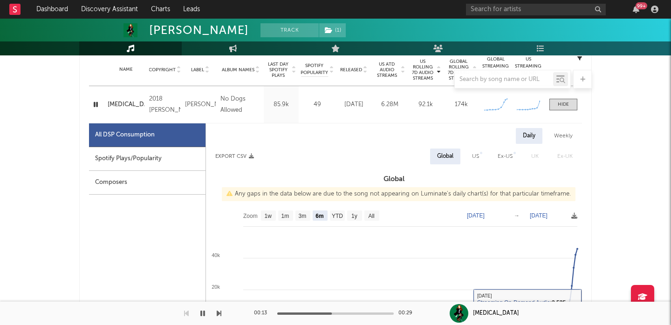
click at [192, 160] on div "Spotify Plays/Popularity" at bounding box center [147, 159] width 117 height 24
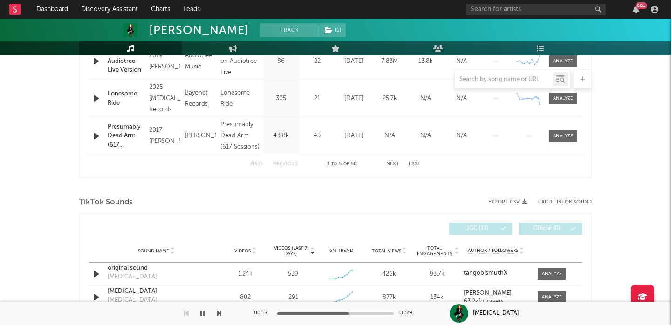
scroll to position [1067, 0]
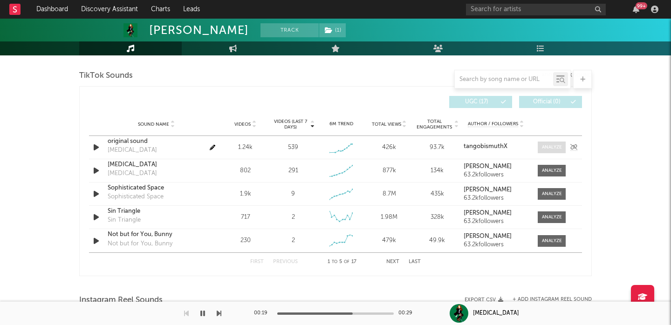
click at [546, 145] on div at bounding box center [552, 147] width 20 height 7
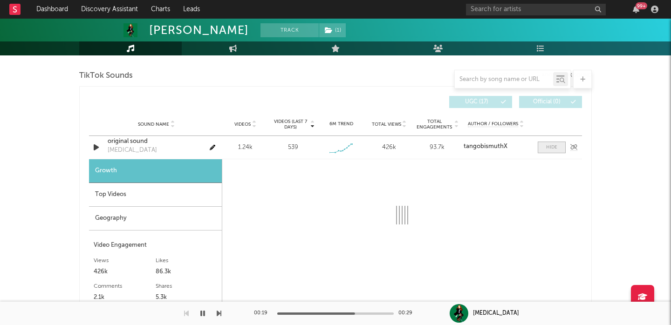
select select "1w"
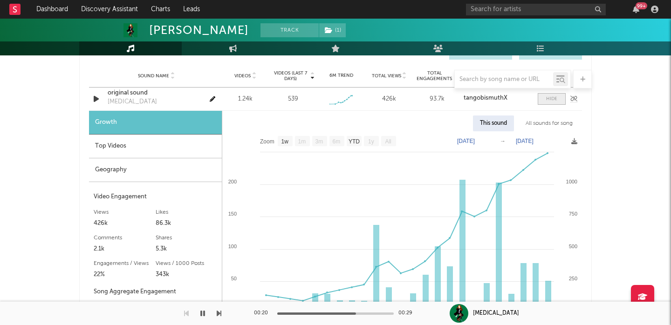
scroll to position [1116, 0]
click at [547, 124] on div "All sounds for song" at bounding box center [549, 123] width 61 height 16
select select "1w"
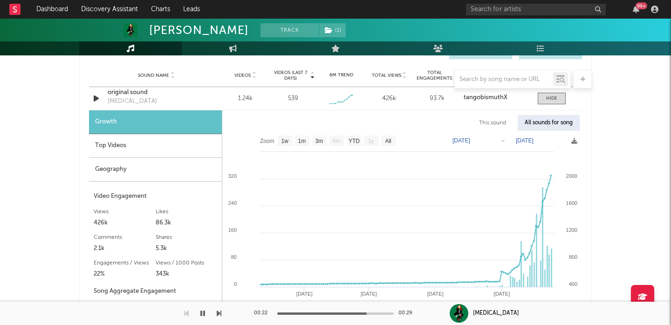
scroll to position [1120, 0]
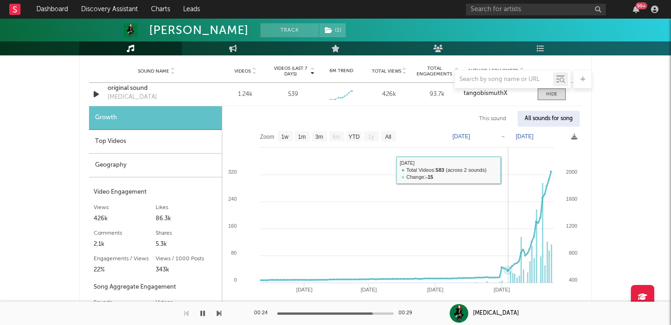
drag, startPoint x: 508, startPoint y: 170, endPoint x: 632, endPoint y: 170, distance: 124.4
type input "2025-09-02"
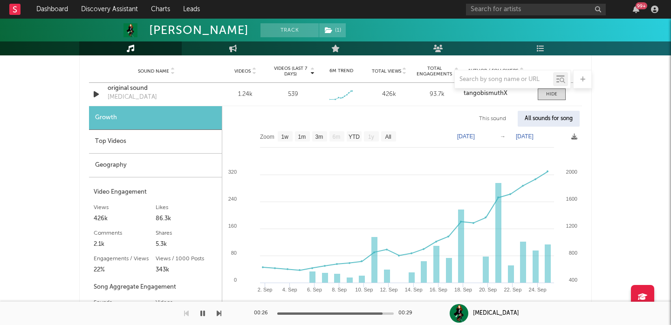
select select "6m"
select select "1w"
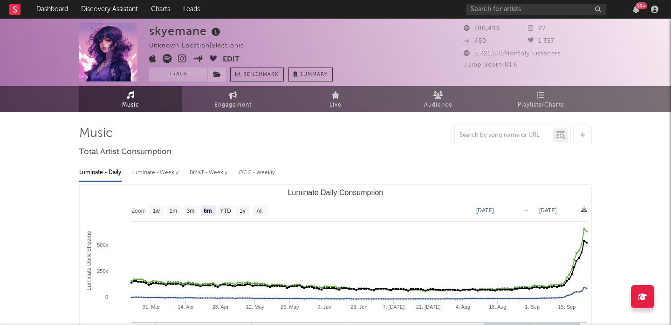
select select "6m"
click at [549, 18] on div "99 +" at bounding box center [564, 9] width 196 height 19
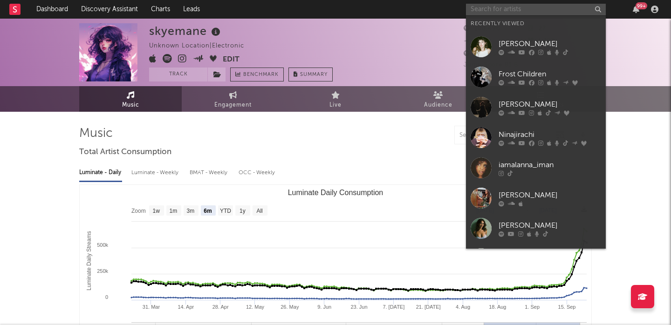
click at [546, 14] on input "text" at bounding box center [536, 10] width 140 height 12
paste input "https://open.spotify.com/artist/3FbE1Y8ZwFDeenEN6SS9Sc?si=aC-SoHUzQsWpU1bj6iiWu…"
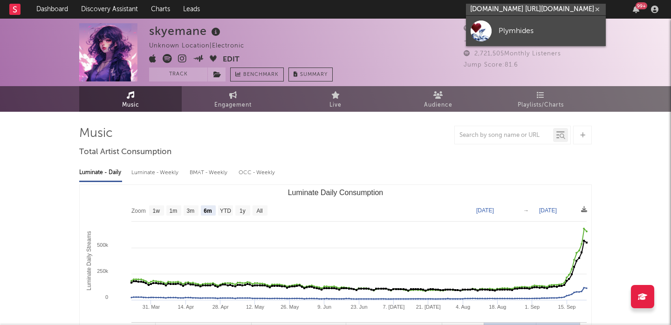
type input "https://open.spotify.com/artist/3FbE1Y8ZwFDeenEN6SS9Sc?si=aC-SoHUzQsWpU1bj6iiWu…"
click at [550, 22] on link "Plymhides" at bounding box center [536, 31] width 140 height 30
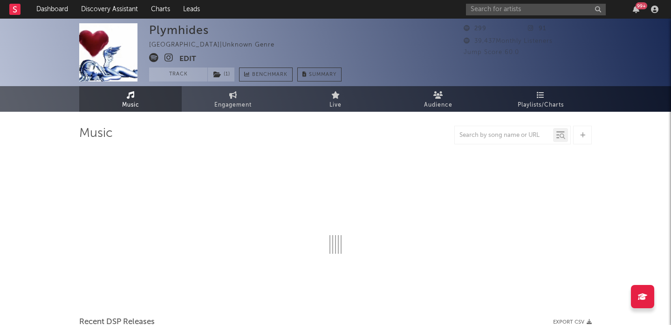
select select "1w"
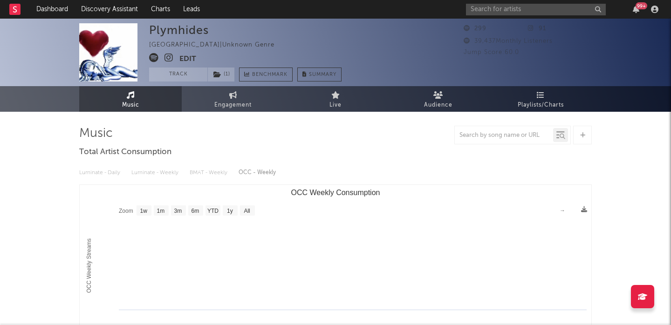
click at [180, 28] on div "Plymhides" at bounding box center [179, 30] width 60 height 14
copy div "Plymhides"
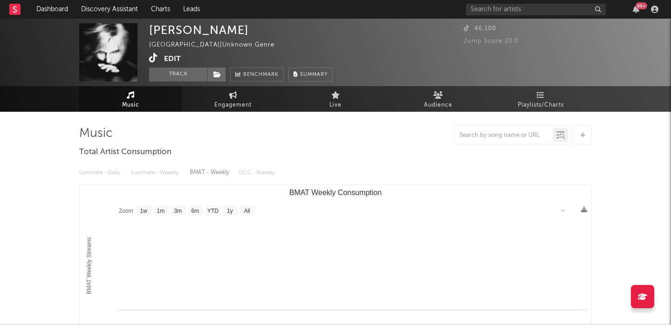
select select "1w"
click at [226, 95] on link "Engagement" at bounding box center [233, 99] width 103 height 26
select select "1w"
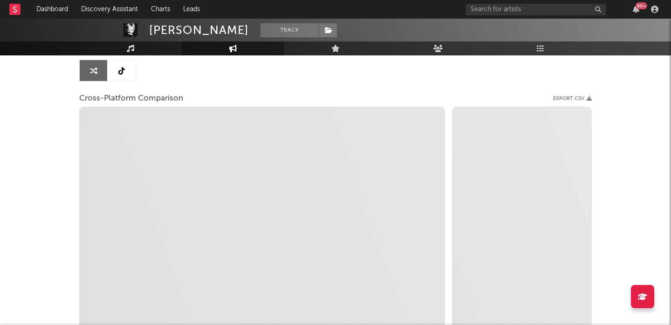
select select "1m"
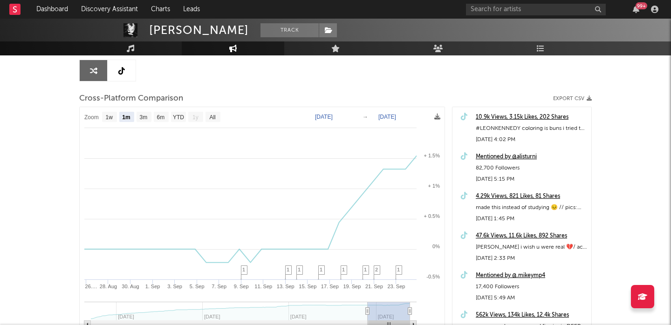
scroll to position [92, 0]
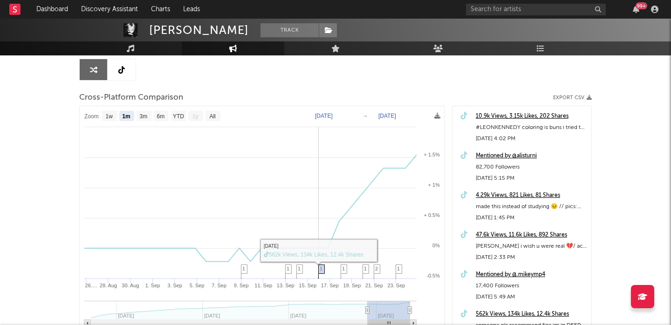
click at [320, 271] on span "1" at bounding box center [321, 269] width 3 height 6
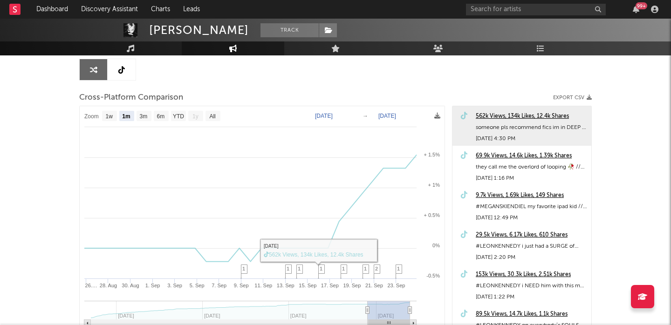
click at [503, 115] on div "562k Views, 134k Likes, 12.4k Shares" at bounding box center [531, 116] width 111 height 11
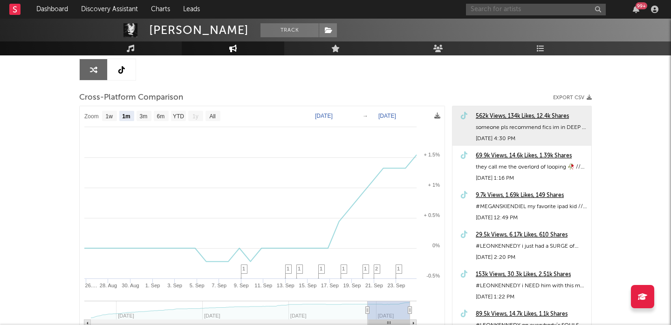
click at [518, 13] on input "text" at bounding box center [536, 10] width 140 height 12
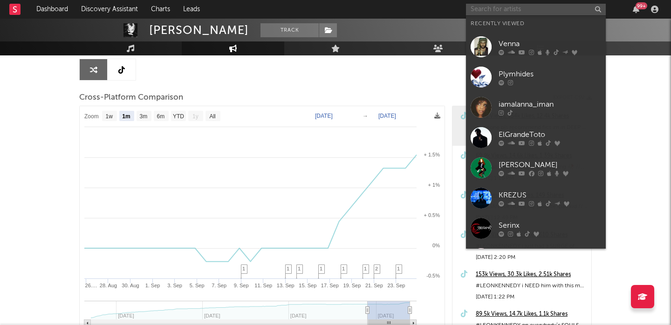
paste input "[PERSON_NAME]"
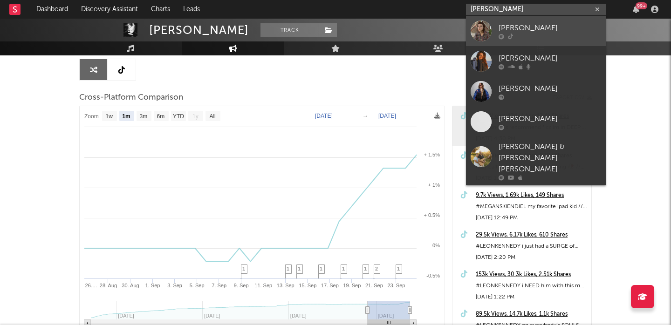
type input "[PERSON_NAME]"
click at [540, 29] on div "[PERSON_NAME]" at bounding box center [550, 27] width 103 height 11
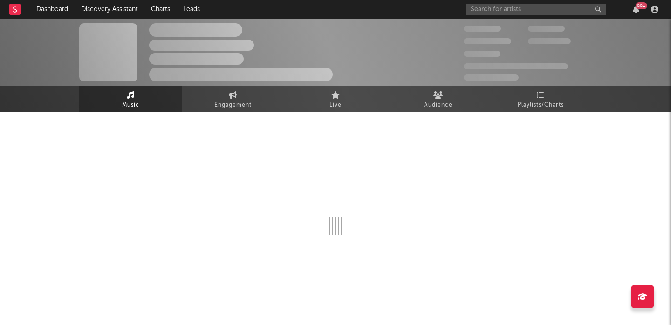
select select "1w"
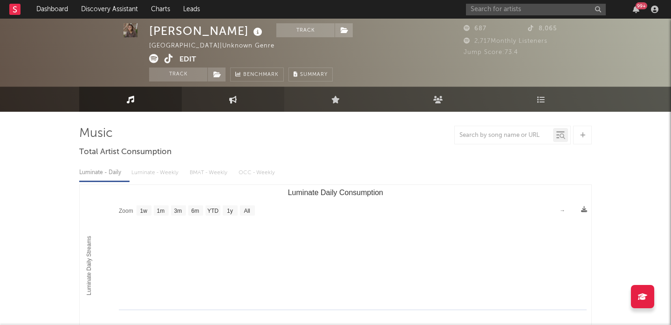
scroll to position [7, 0]
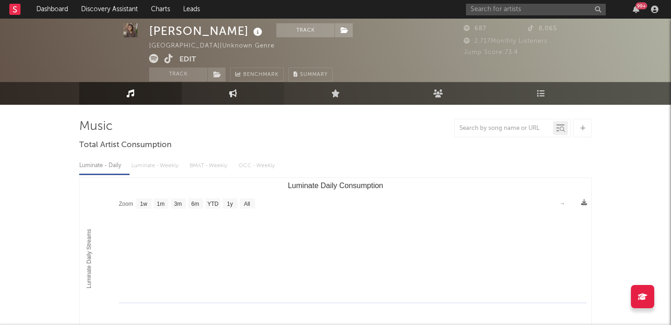
click at [206, 100] on link "Engagement" at bounding box center [233, 93] width 103 height 23
select select "1w"
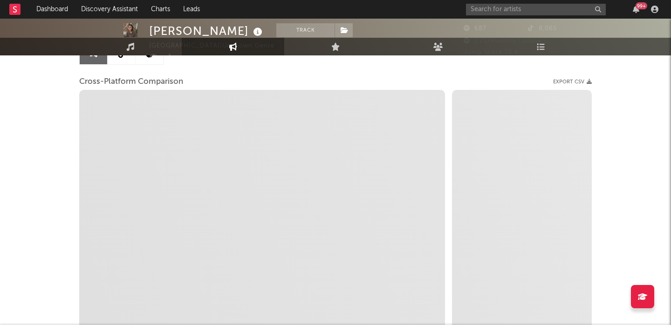
select select "1m"
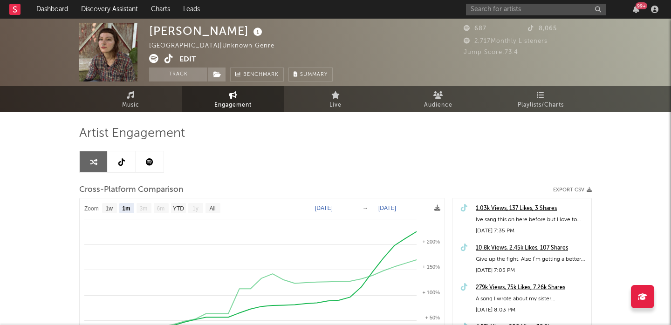
click at [125, 158] on link at bounding box center [122, 161] width 28 height 21
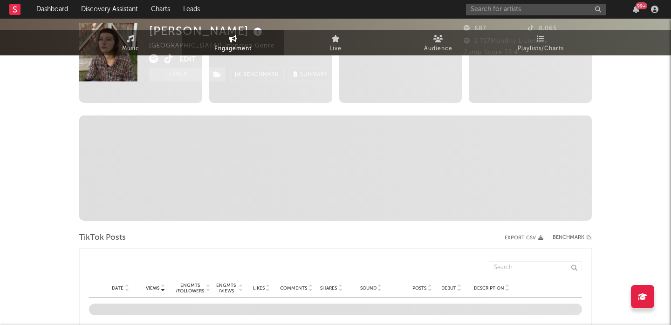
select select "1w"
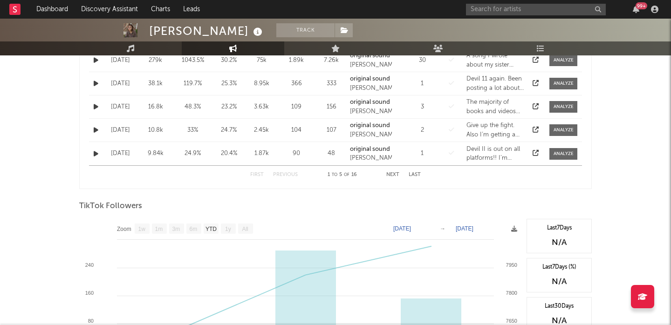
scroll to position [264, 0]
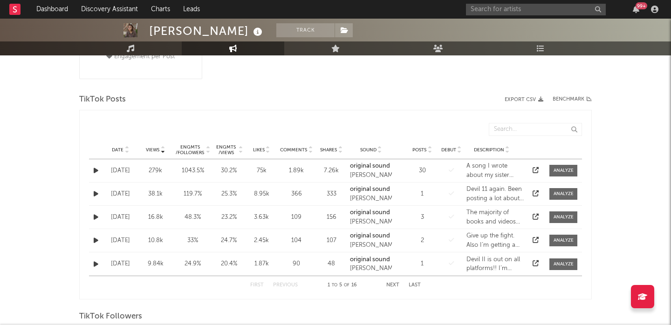
click at [535, 167] on icon at bounding box center [536, 170] width 6 height 6
click at [501, 9] on input "text" at bounding box center [536, 10] width 140 height 12
paste input "gabriellachord"
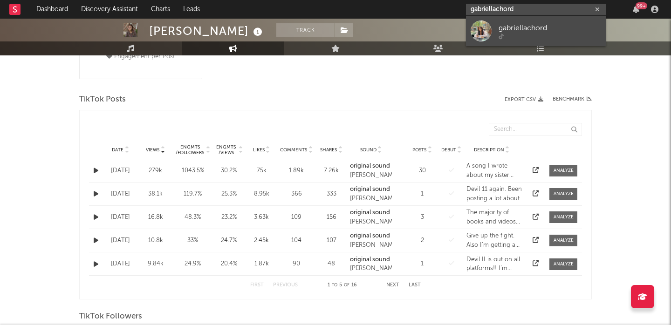
type input "gabriellachord"
click at [569, 28] on div "gabriellachord" at bounding box center [550, 27] width 103 height 11
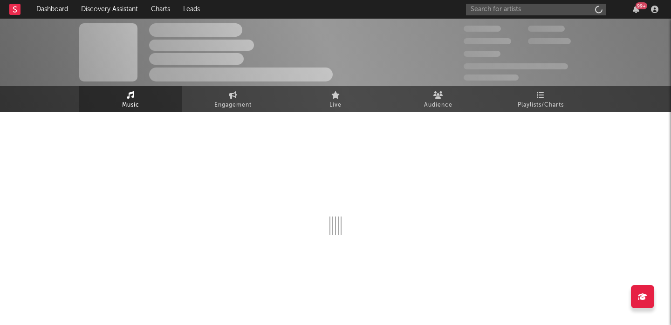
select select "1w"
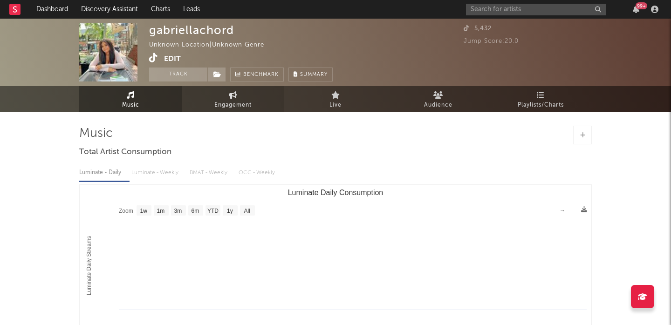
click at [226, 108] on span "Engagement" at bounding box center [232, 105] width 37 height 11
select select "1w"
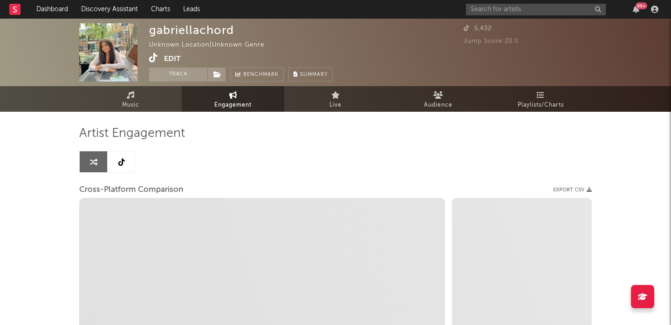
select select "1m"
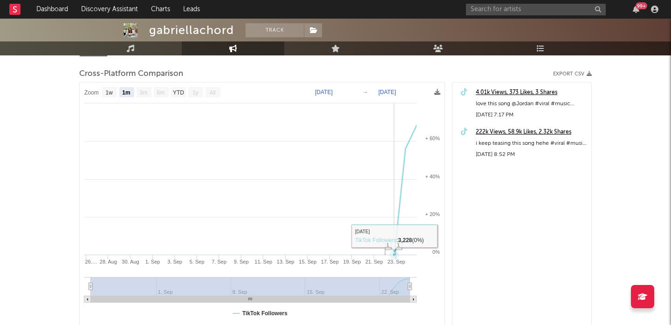
scroll to position [103, 0]
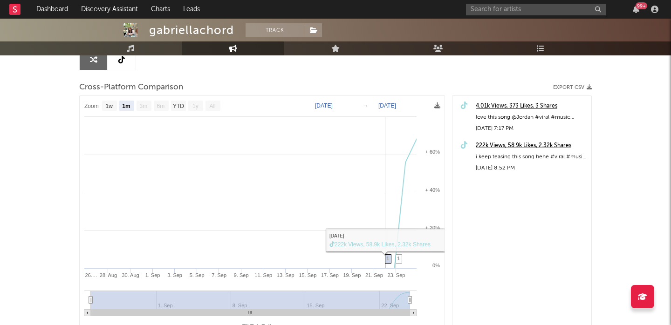
click at [385, 258] on icon at bounding box center [388, 262] width 7 height 14
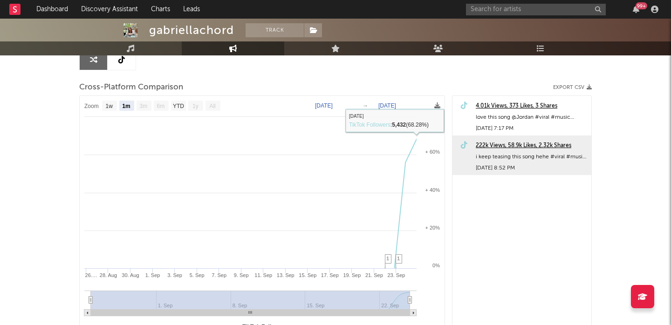
click at [499, 147] on div "222k Views, 58.9k Likes, 2.32k Shares" at bounding box center [531, 145] width 111 height 11
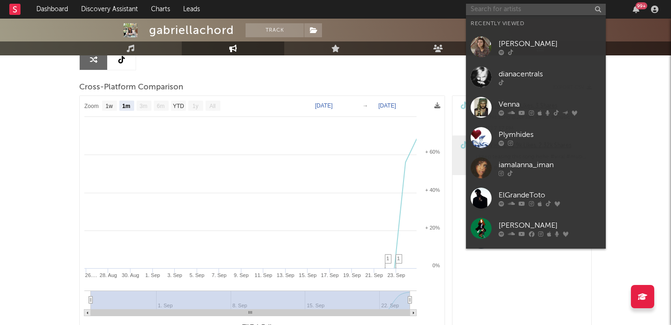
paste input "Tommyinnit"
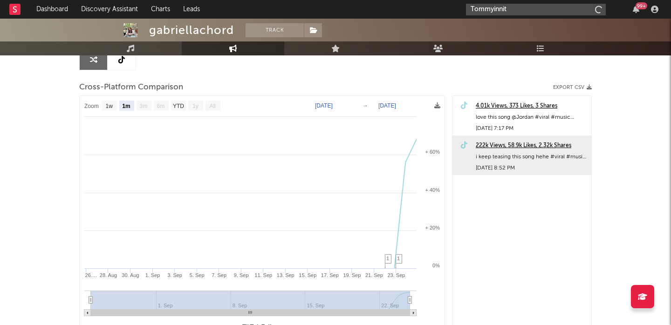
click at [514, 4] on input "Tommyinnit" at bounding box center [536, 10] width 140 height 12
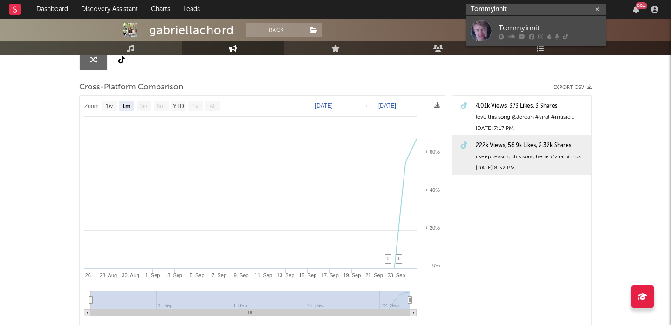
type input "Tommyinnit"
click at [523, 28] on div "Tommyinnit" at bounding box center [550, 27] width 103 height 11
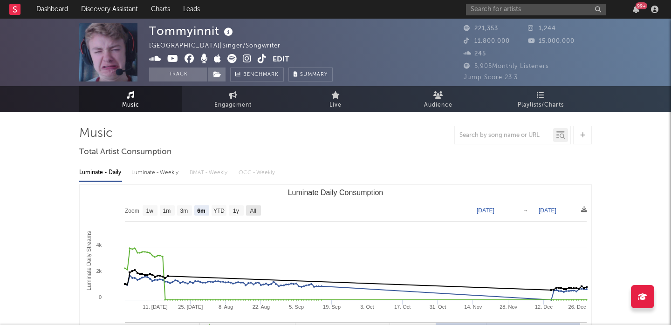
click at [258, 207] on rect "Luminate Daily Consumption" at bounding box center [253, 211] width 15 height 10
select select "All"
type input "[DATE]"
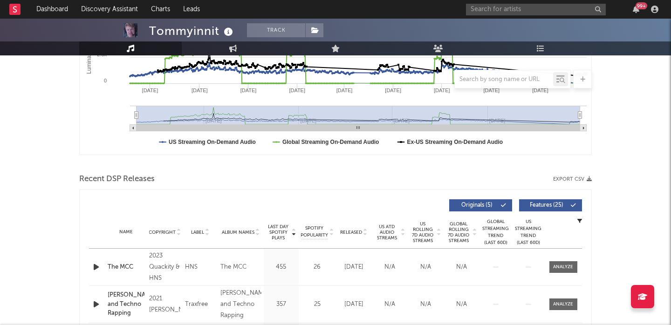
scroll to position [333, 0]
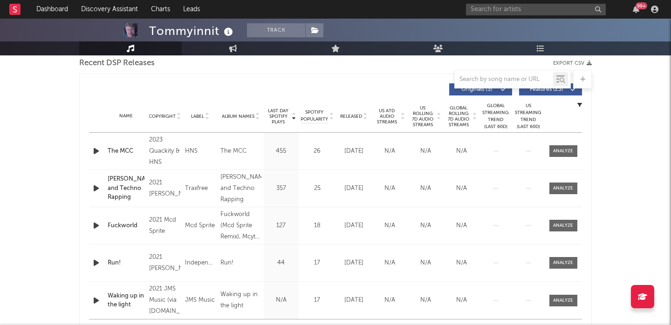
click at [96, 150] on icon "button" at bounding box center [96, 151] width 10 height 12
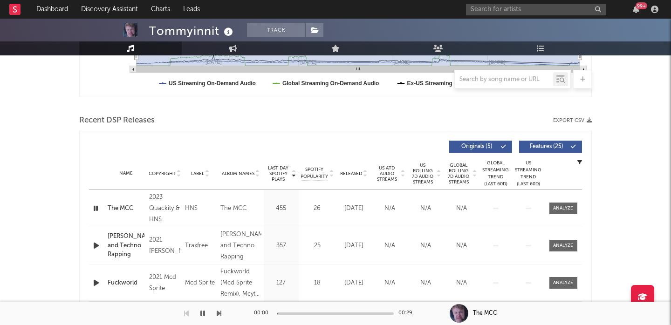
scroll to position [266, 0]
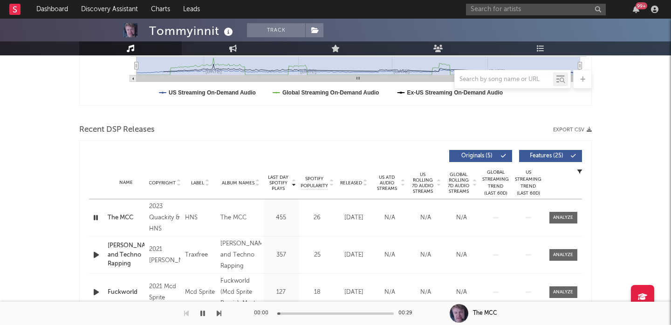
click at [562, 157] on span "Features ( 25 )" at bounding box center [546, 156] width 43 height 6
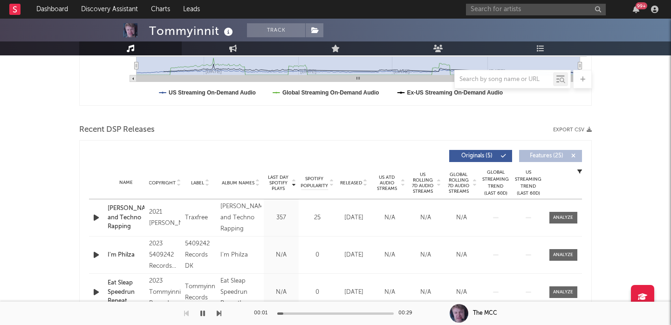
click at [419, 187] on span "US Rolling 7D Audio Streams" at bounding box center [423, 183] width 26 height 22
click at [96, 217] on icon "button" at bounding box center [96, 218] width 10 height 12
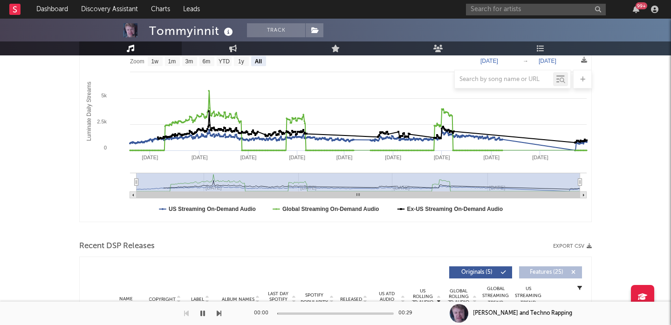
scroll to position [0, 0]
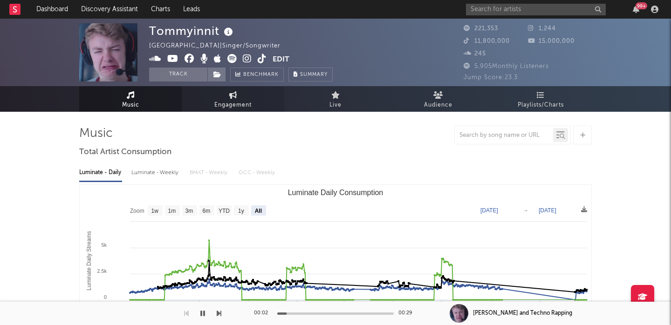
click at [247, 88] on link "Engagement" at bounding box center [233, 99] width 103 height 26
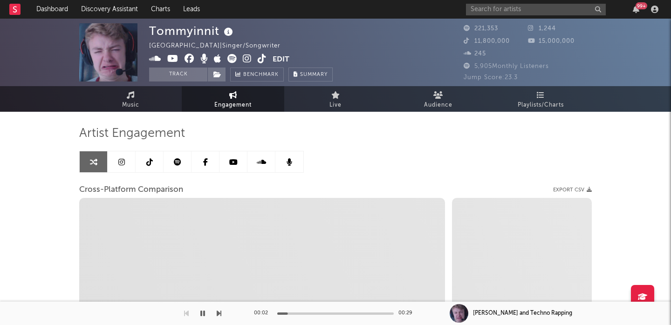
select select "1w"
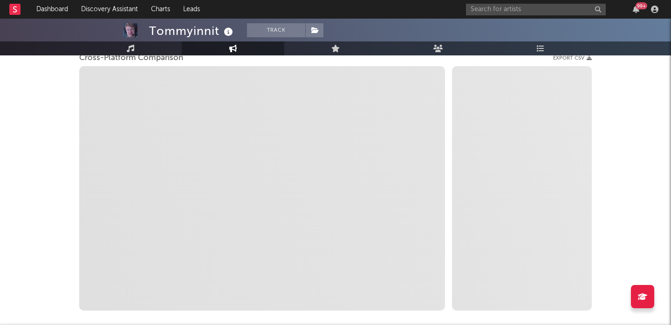
scroll to position [133, 0]
select select "1m"
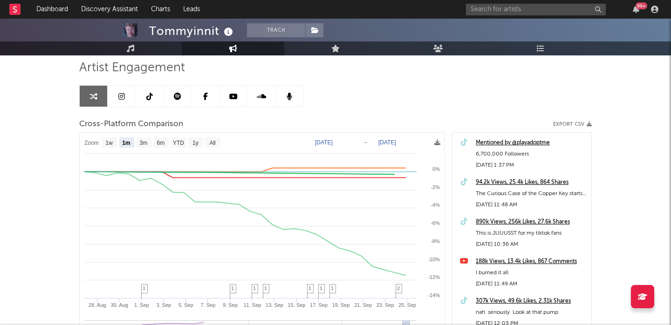
scroll to position [60, 0]
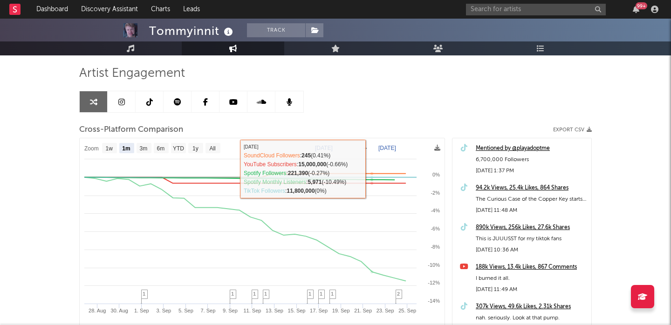
click at [143, 100] on link at bounding box center [150, 101] width 28 height 21
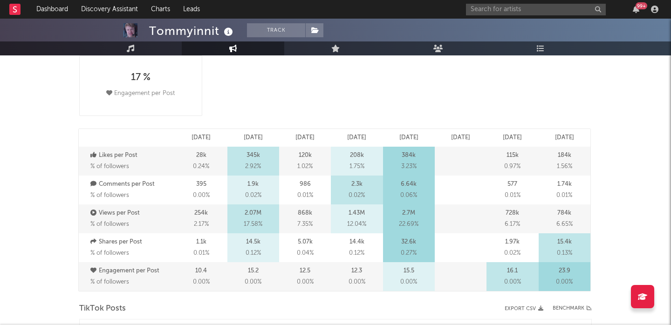
select select "6m"
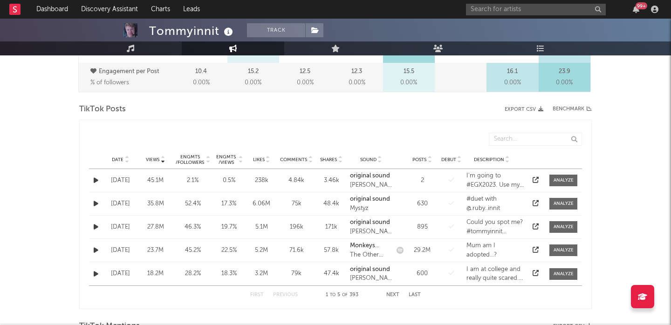
click at [121, 160] on span "Date" at bounding box center [118, 160] width 12 height 6
click at [538, 202] on icon at bounding box center [536, 203] width 6 height 6
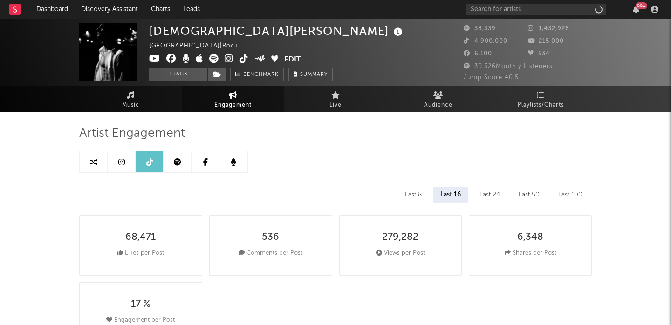
select select "6m"
click at [96, 157] on link at bounding box center [94, 161] width 28 height 21
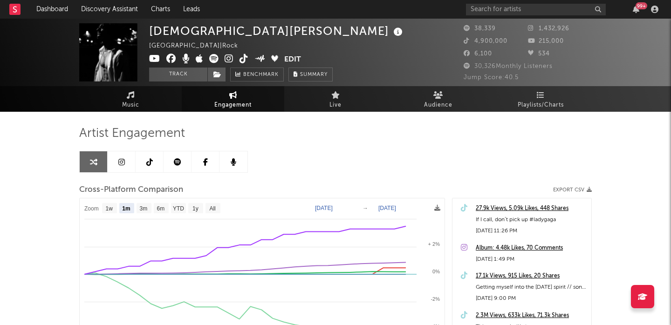
select select "1m"
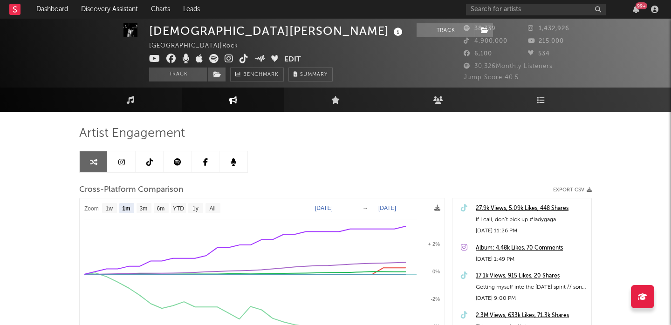
scroll to position [67, 0]
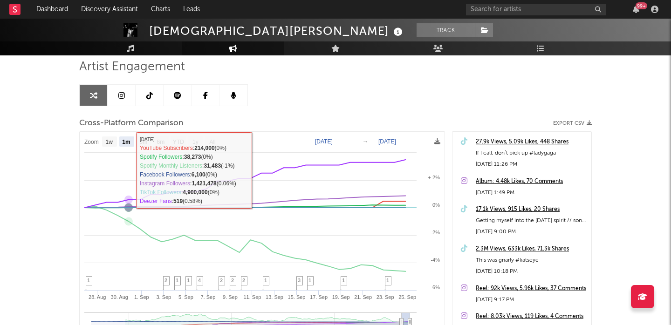
click at [142, 105] on link at bounding box center [150, 95] width 28 height 21
select select "6m"
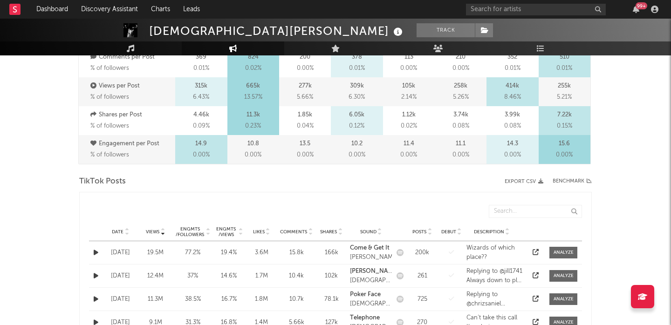
scroll to position [470, 0]
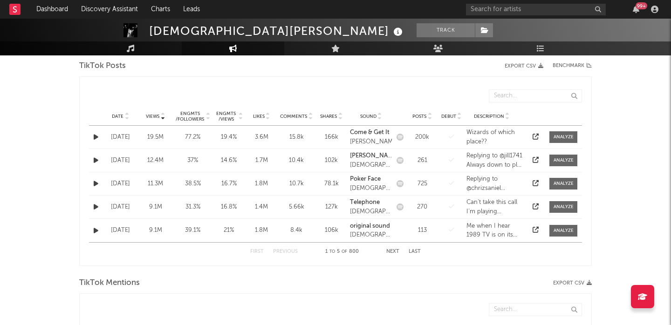
click at [110, 117] on div "Date" at bounding box center [120, 116] width 30 height 7
click at [536, 182] on icon at bounding box center [536, 183] width 6 height 6
click at [67, 14] on link "Dashboard" at bounding box center [52, 9] width 45 height 19
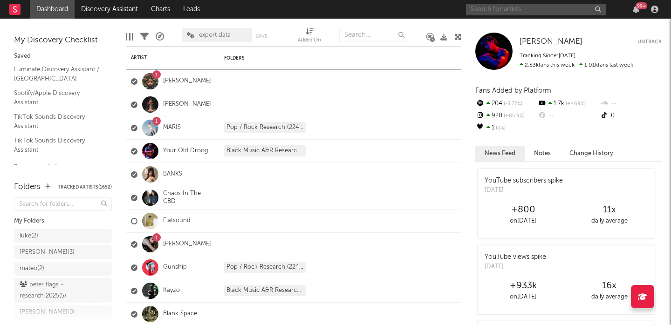
click at [480, 14] on input "text" at bounding box center [536, 10] width 140 height 12
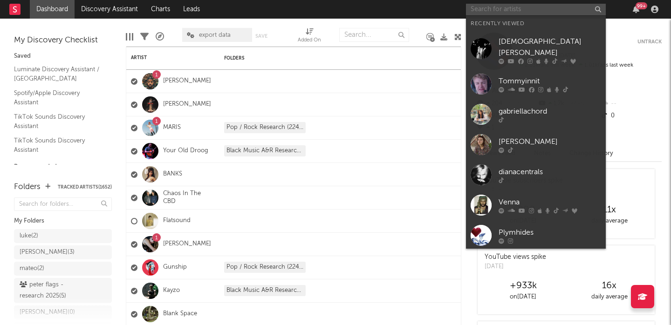
paste input "Liquid [PERSON_NAME]"
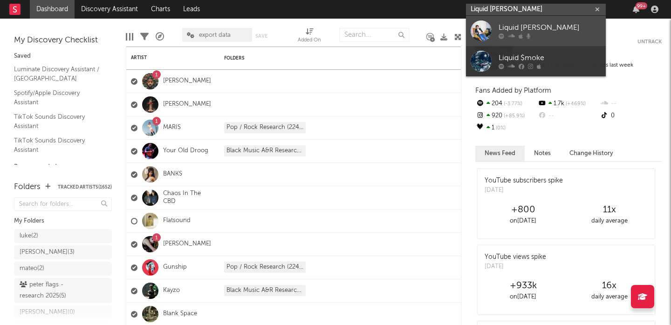
type input "Liquid [PERSON_NAME]"
click at [508, 26] on div "Liquid [PERSON_NAME]" at bounding box center [550, 27] width 103 height 11
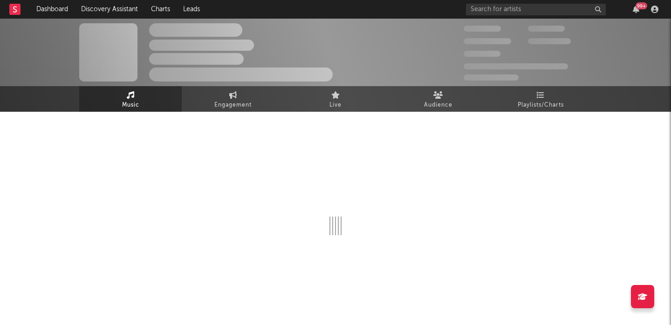
select select "6m"
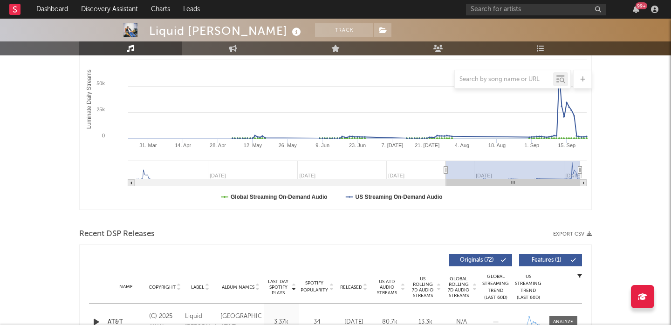
scroll to position [283, 0]
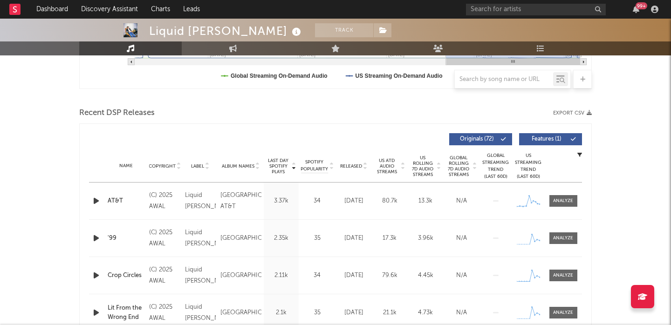
click at [95, 202] on icon "button" at bounding box center [96, 201] width 10 height 12
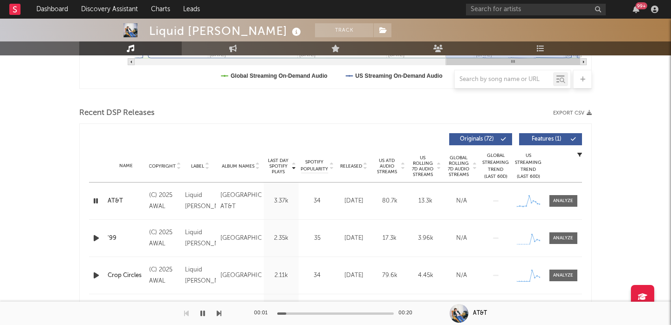
click at [355, 165] on span "Released" at bounding box center [351, 167] width 22 height 6
click at [550, 141] on span "Features ( 1 )" at bounding box center [546, 140] width 43 height 6
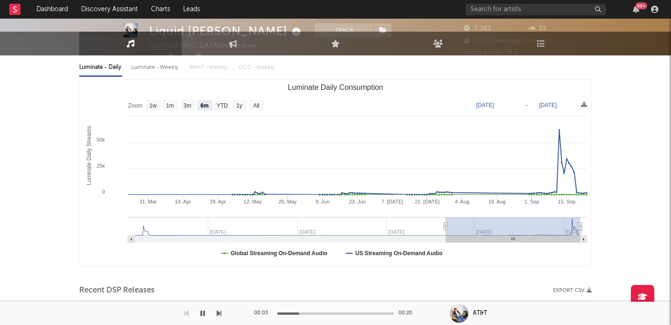
scroll to position [4, 0]
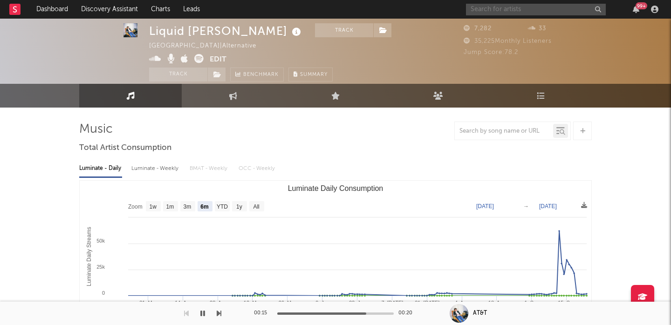
click at [530, 14] on input "text" at bounding box center [536, 10] width 140 height 12
paste input "Liquid Mike"
click at [490, 9] on input "Liquid Mike" at bounding box center [536, 10] width 140 height 12
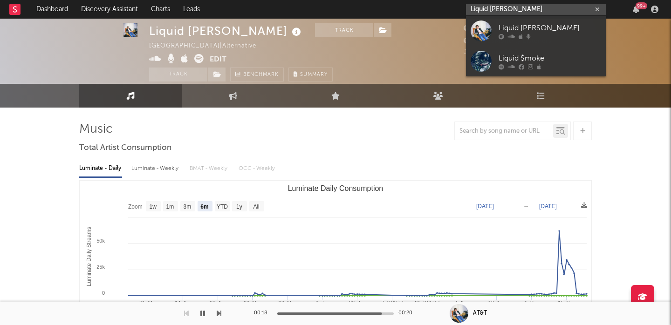
click at [490, 9] on input "Liquid Mike" at bounding box center [536, 10] width 140 height 12
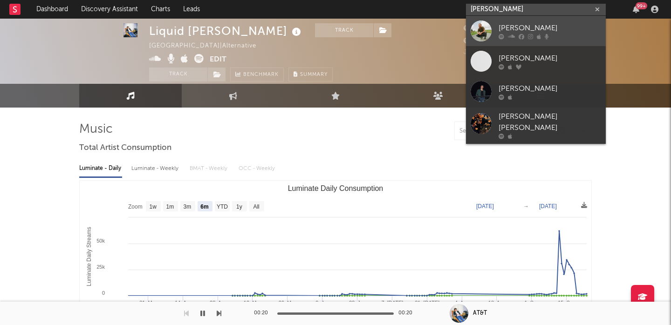
type input "miles meller"
click at [503, 21] on link "Miles Miller" at bounding box center [536, 31] width 140 height 30
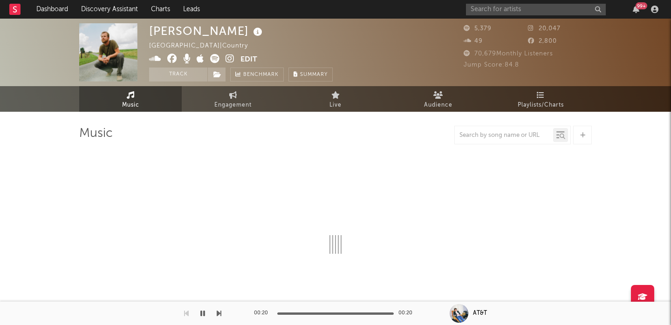
select select "6m"
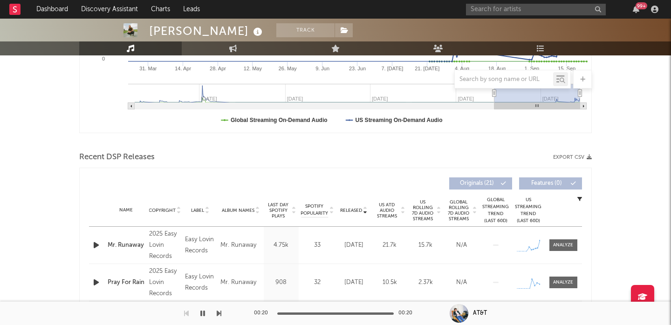
scroll to position [265, 0]
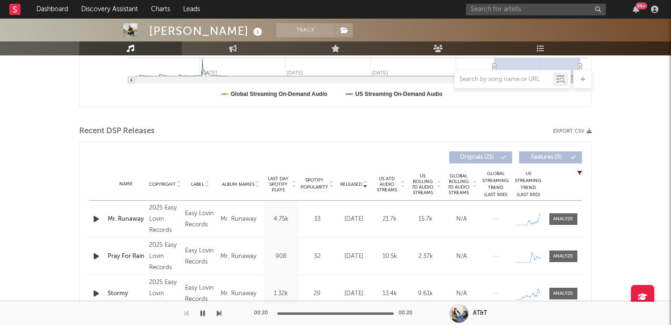
click at [94, 223] on icon "button" at bounding box center [96, 219] width 10 height 12
click at [429, 187] on span "US Rolling 7D Audio Streams" at bounding box center [423, 184] width 26 height 22
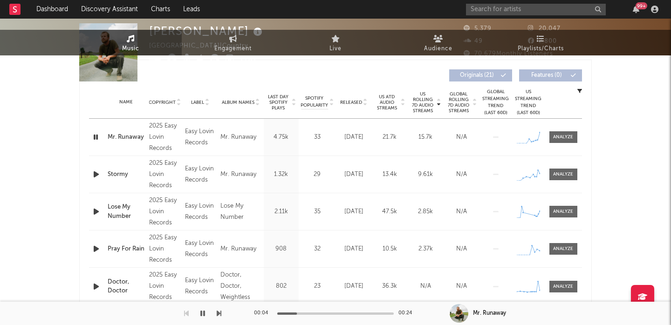
scroll to position [0, 0]
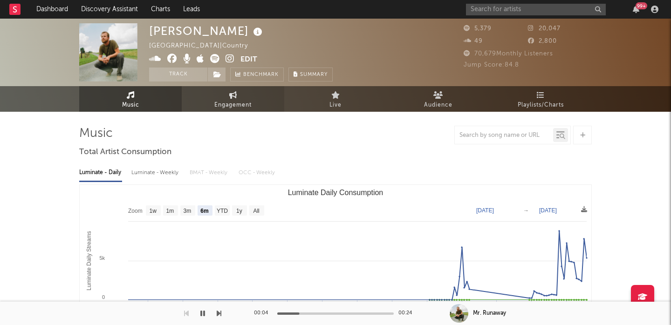
click at [206, 92] on link "Engagement" at bounding box center [233, 99] width 103 height 26
select select "1w"
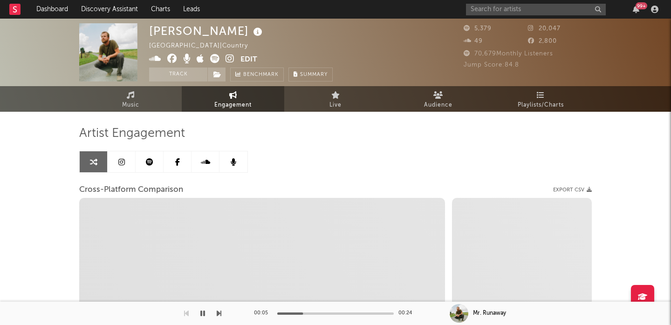
click at [228, 58] on icon at bounding box center [230, 58] width 9 height 9
select select "1m"
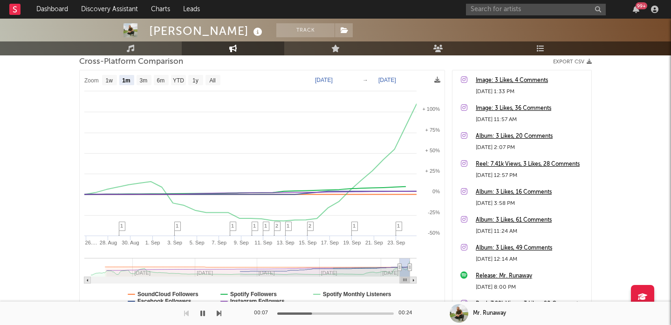
scroll to position [142, 0]
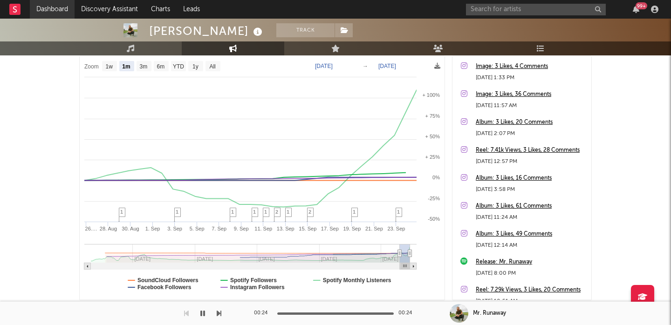
click at [61, 11] on link "Dashboard" at bounding box center [52, 9] width 45 height 19
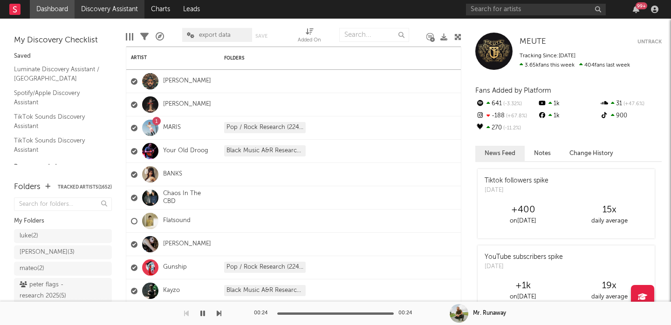
click at [117, 15] on link "Discovery Assistant" at bounding box center [110, 9] width 70 height 19
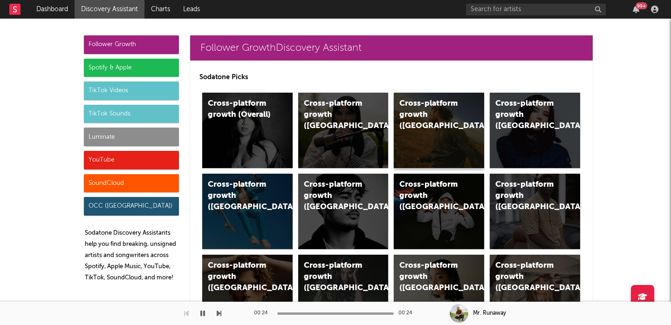
click at [428, 127] on div "Cross-platform growth (US)" at bounding box center [439, 130] width 90 height 75
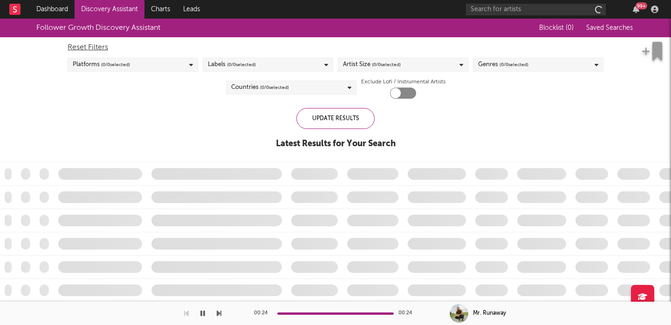
checkbox input "true"
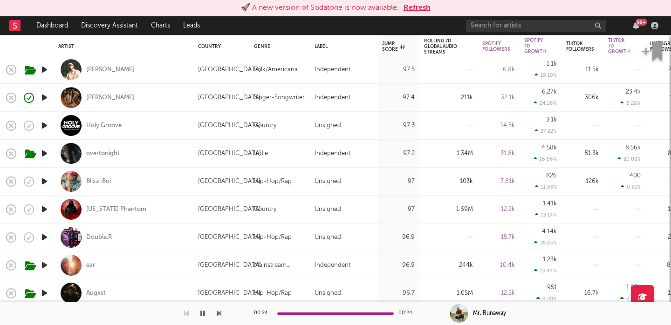
click at [146, 105] on div "[PERSON_NAME]" at bounding box center [123, 97] width 130 height 27
select select "1w"
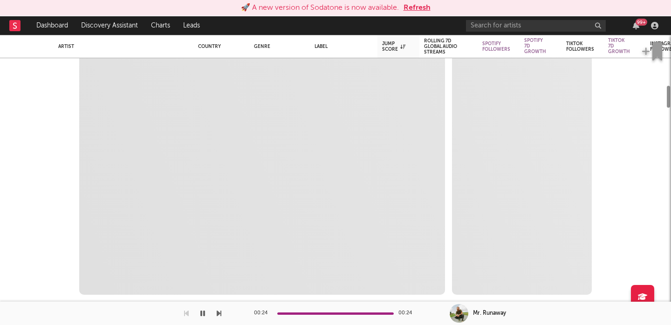
select select "6m"
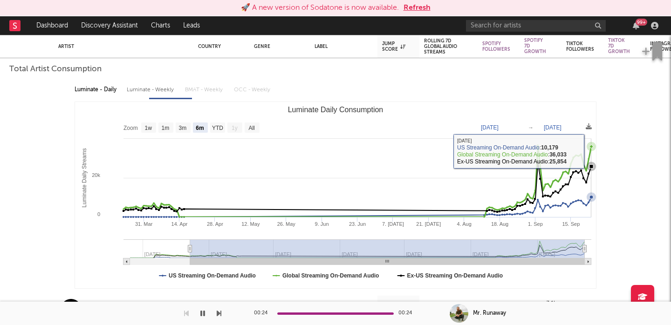
select select "1m"
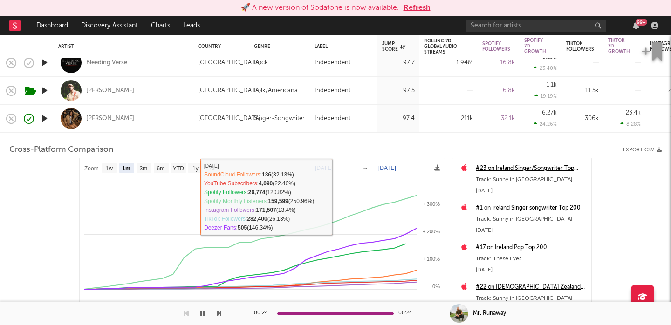
click at [99, 117] on div "[PERSON_NAME]" at bounding box center [110, 119] width 48 height 8
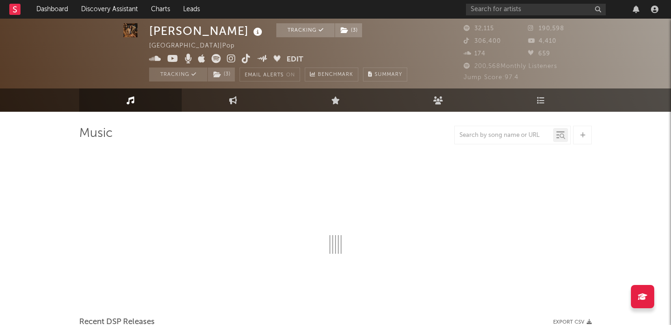
scroll to position [181, 0]
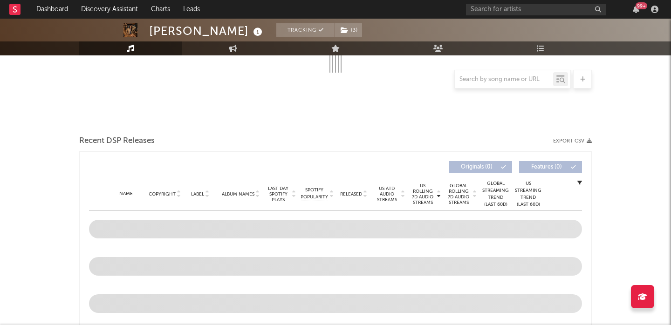
select select "6m"
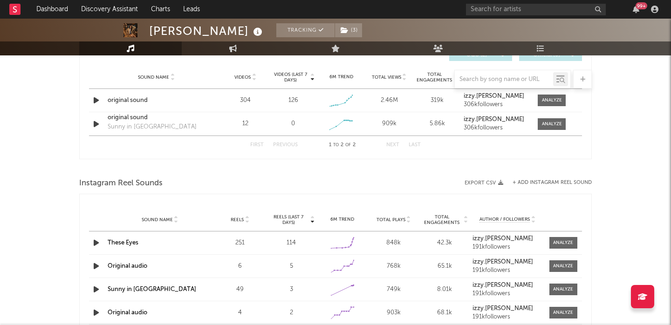
scroll to position [744, 0]
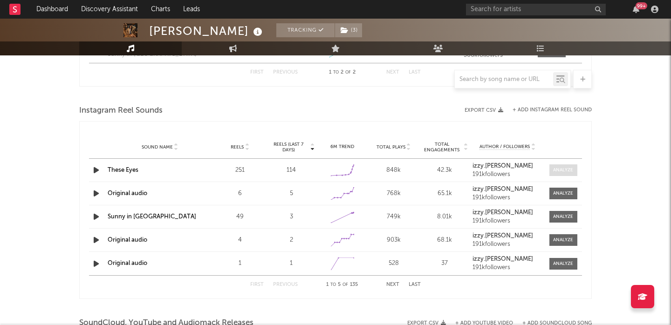
click at [561, 172] on div at bounding box center [563, 170] width 20 height 7
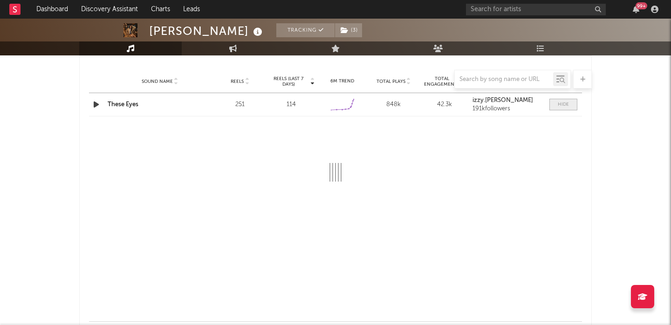
scroll to position [826, 0]
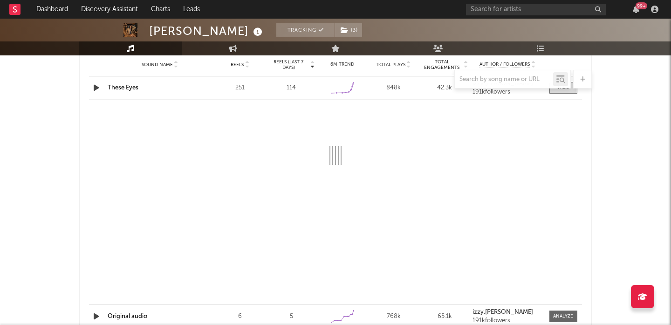
select select "6m"
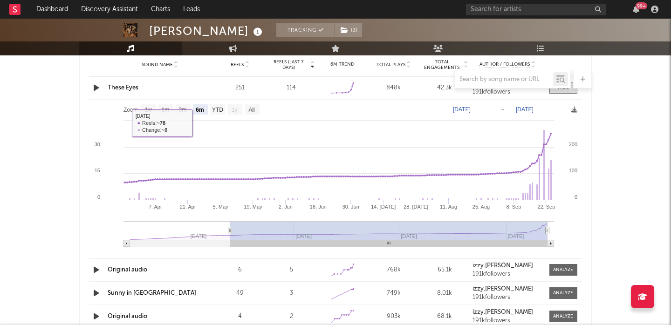
click at [124, 84] on div at bounding box center [335, 79] width 513 height 19
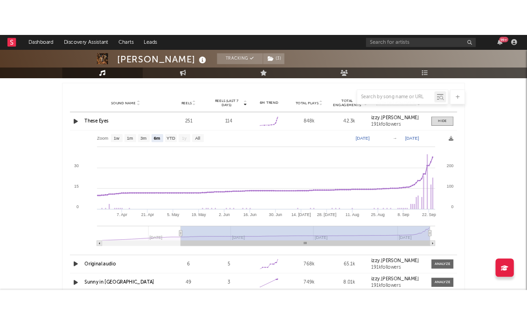
scroll to position [802, 0]
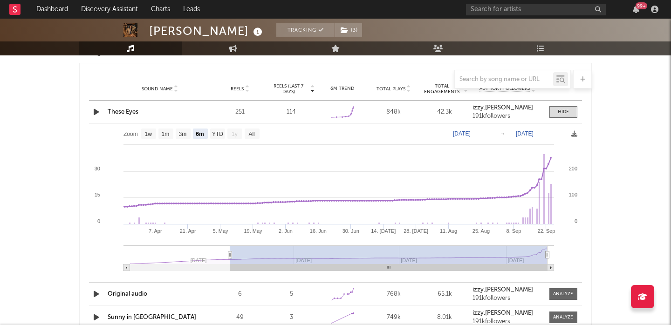
click at [127, 111] on link "These Eyes" at bounding box center [123, 112] width 31 height 6
